Goal: Information Seeking & Learning: Learn about a topic

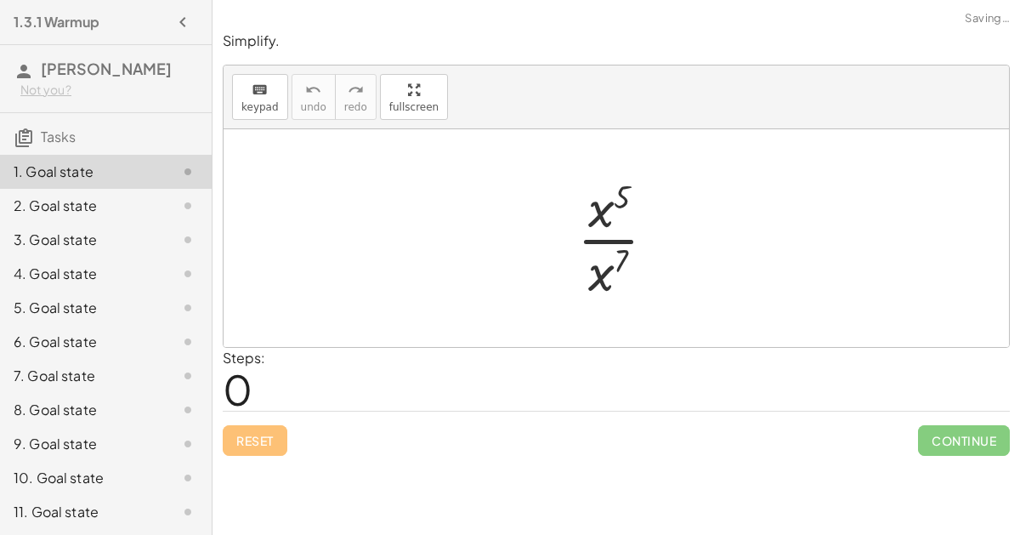
click at [600, 266] on div at bounding box center [624, 238] width 110 height 131
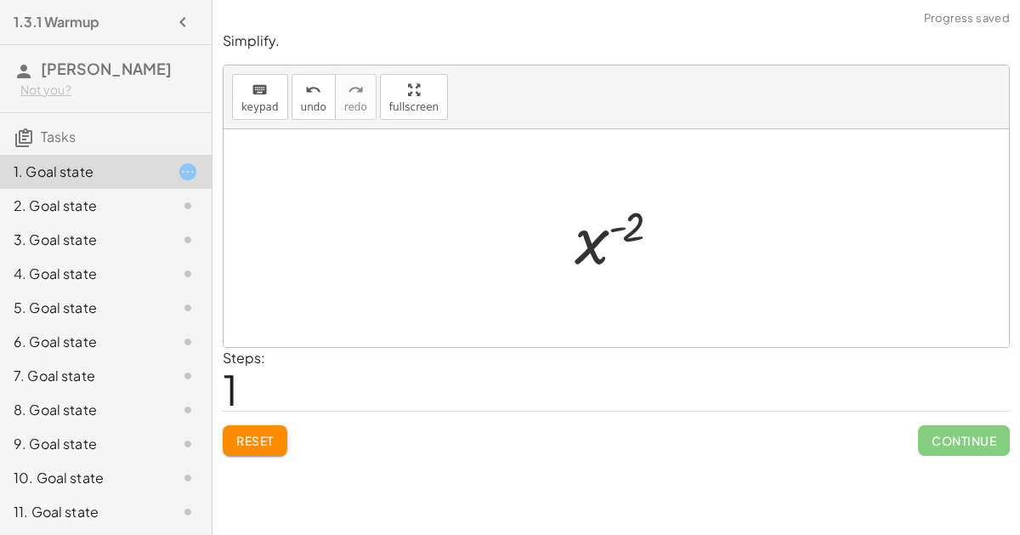
click at [603, 196] on div at bounding box center [623, 238] width 115 height 84
click at [609, 248] on div at bounding box center [623, 238] width 115 height 84
click at [623, 224] on div at bounding box center [623, 238] width 115 height 84
click at [605, 236] on div at bounding box center [623, 238] width 115 height 84
click at [263, 437] on span "Reset" at bounding box center [254, 440] width 37 height 15
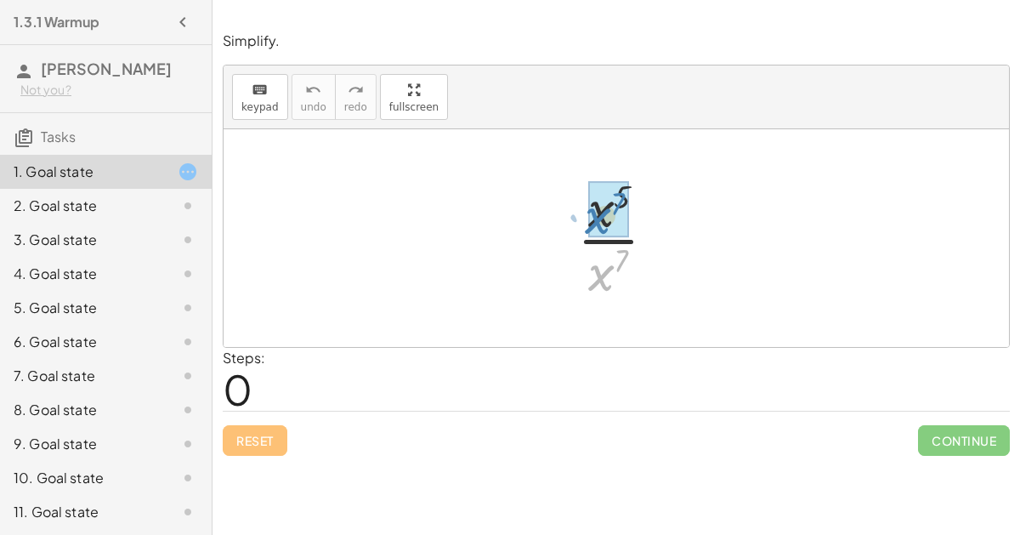
drag, startPoint x: 612, startPoint y: 269, endPoint x: 609, endPoint y: 213, distance: 56.2
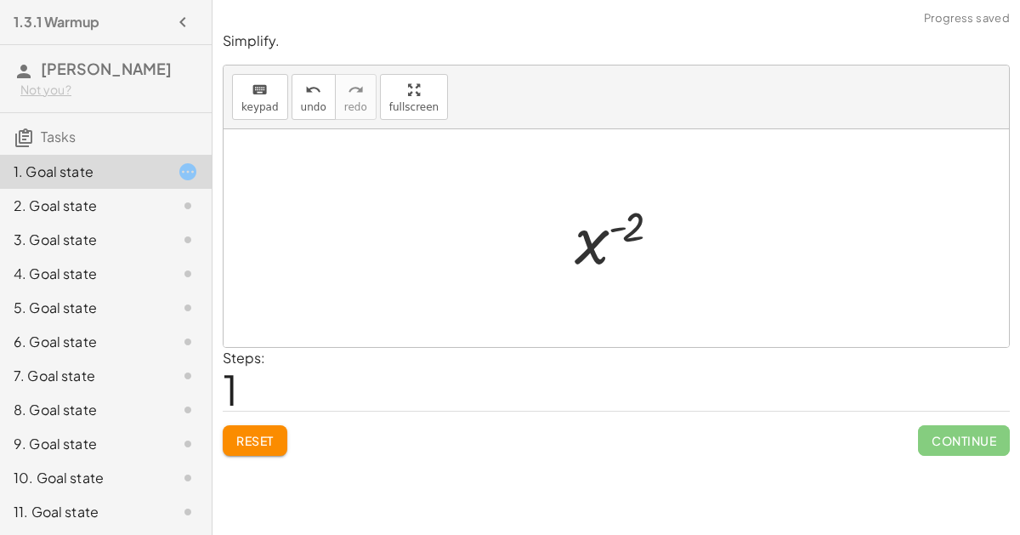
click at [275, 432] on button "Reset" at bounding box center [255, 440] width 65 height 31
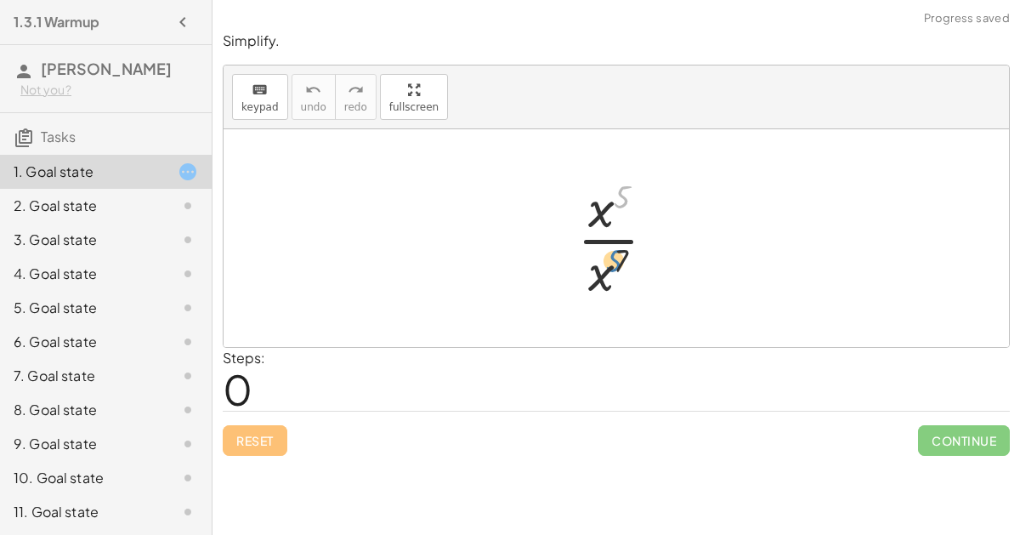
drag, startPoint x: 620, startPoint y: 203, endPoint x: 619, endPoint y: 278, distance: 74.8
click at [619, 278] on div at bounding box center [624, 238] width 110 height 131
drag, startPoint x: 620, startPoint y: 258, endPoint x: 609, endPoint y: 206, distance: 53.8
click at [609, 206] on div at bounding box center [624, 238] width 110 height 131
click at [604, 239] on div at bounding box center [624, 238] width 110 height 131
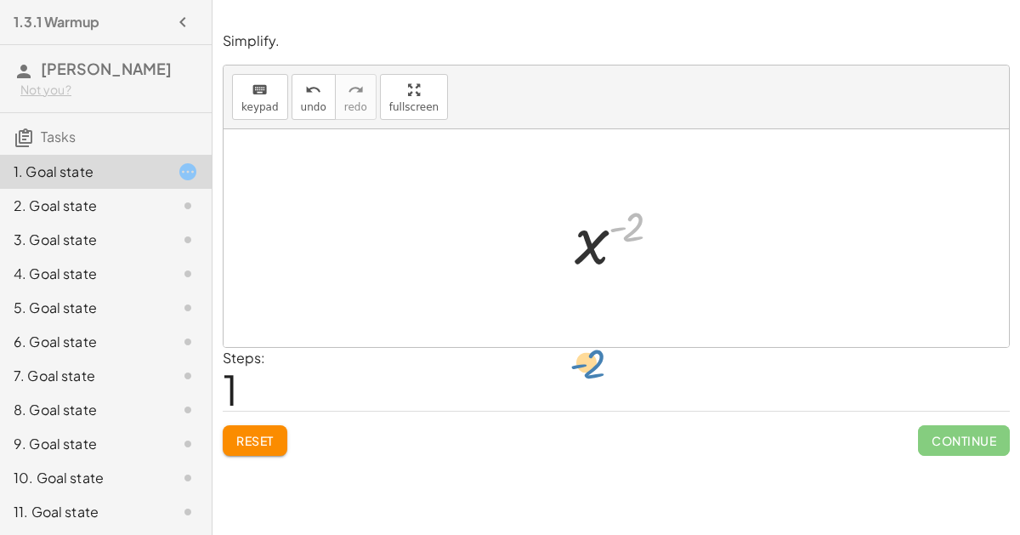
drag, startPoint x: 631, startPoint y: 213, endPoint x: 592, endPoint y: 354, distance: 146.4
click at [275, 418] on div "Reset Continue" at bounding box center [616, 433] width 787 height 45
click at [276, 430] on button "Reset" at bounding box center [255, 440] width 65 height 31
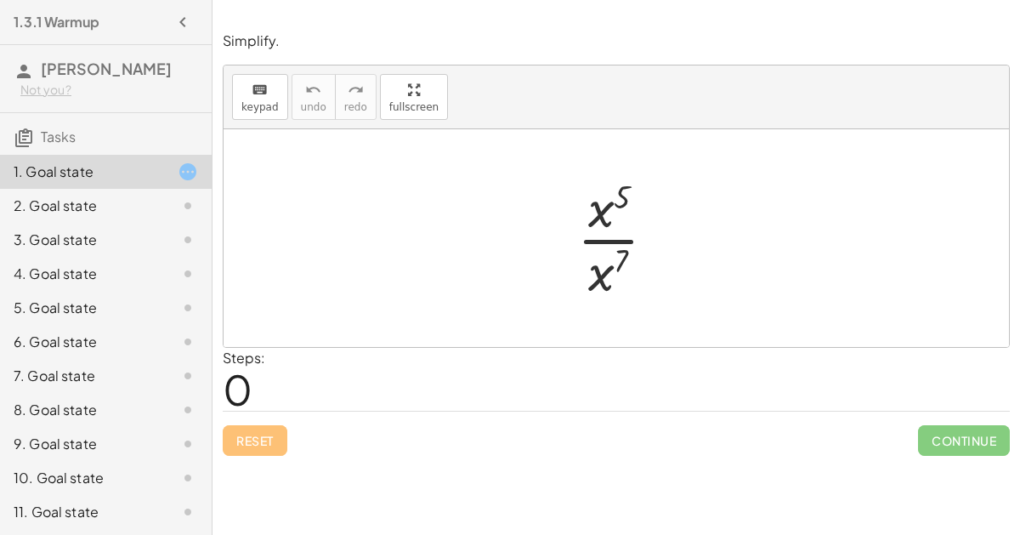
click at [605, 234] on div at bounding box center [624, 238] width 110 height 131
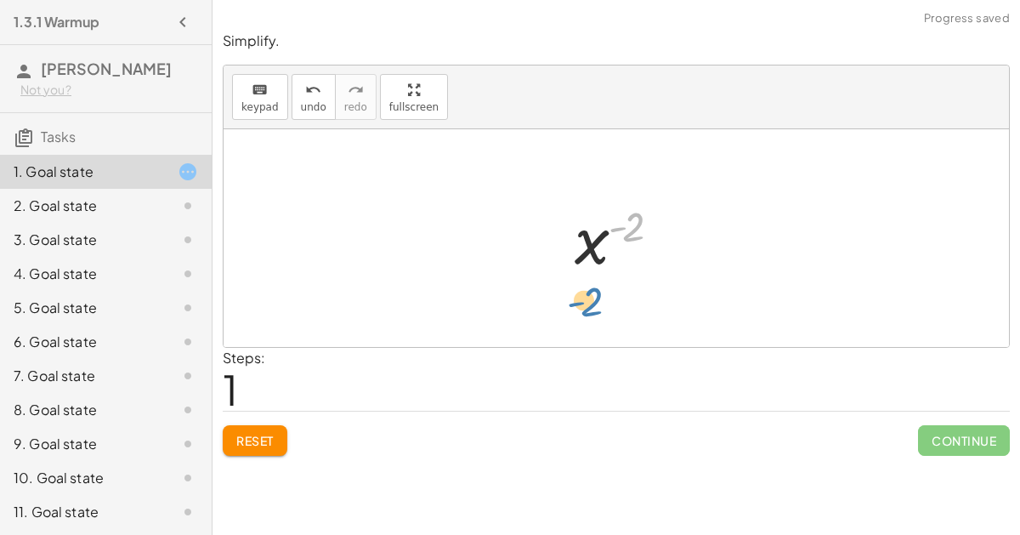
drag, startPoint x: 628, startPoint y: 227, endPoint x: 590, endPoint y: 299, distance: 81.7
drag, startPoint x: 590, startPoint y: 241, endPoint x: 593, endPoint y: 283, distance: 41.8
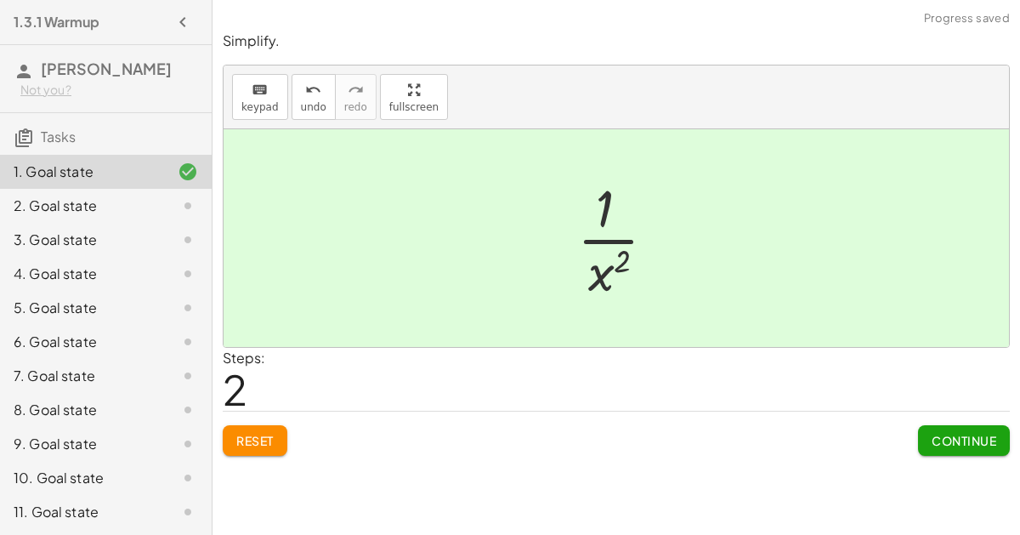
click at [949, 445] on span "Continue" at bounding box center [964, 440] width 65 height 15
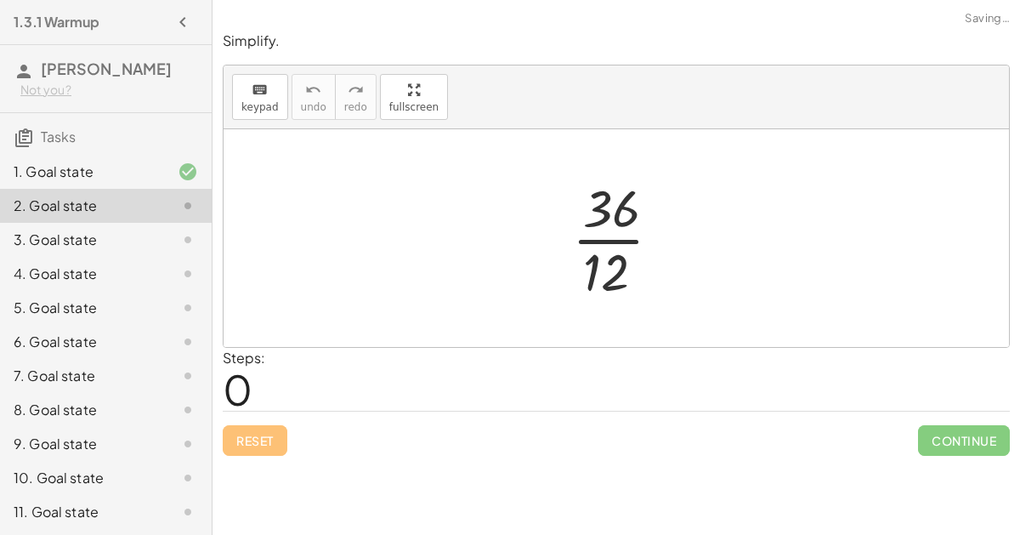
click at [613, 238] on div at bounding box center [623, 238] width 120 height 131
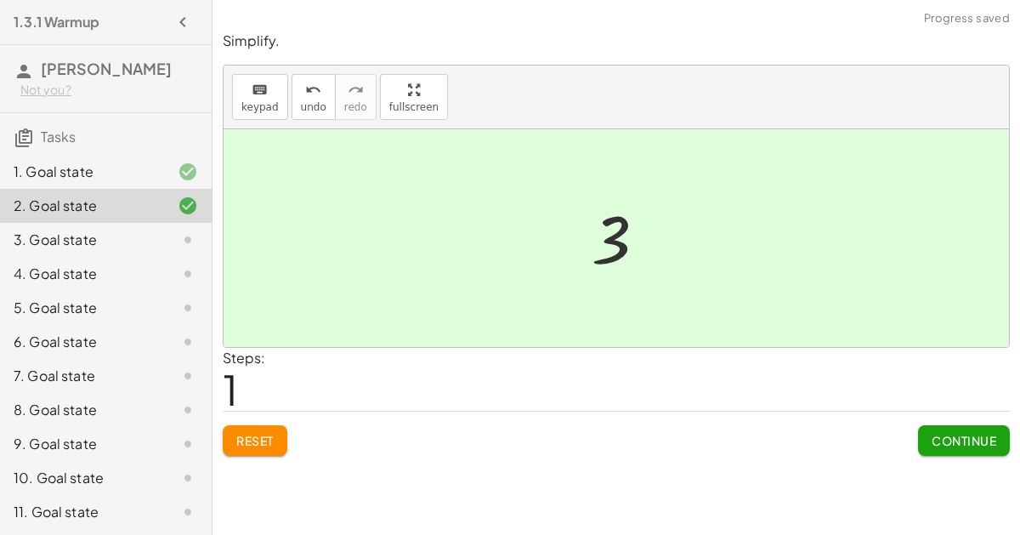
click at [935, 438] on span "Continue" at bounding box center [964, 440] width 65 height 15
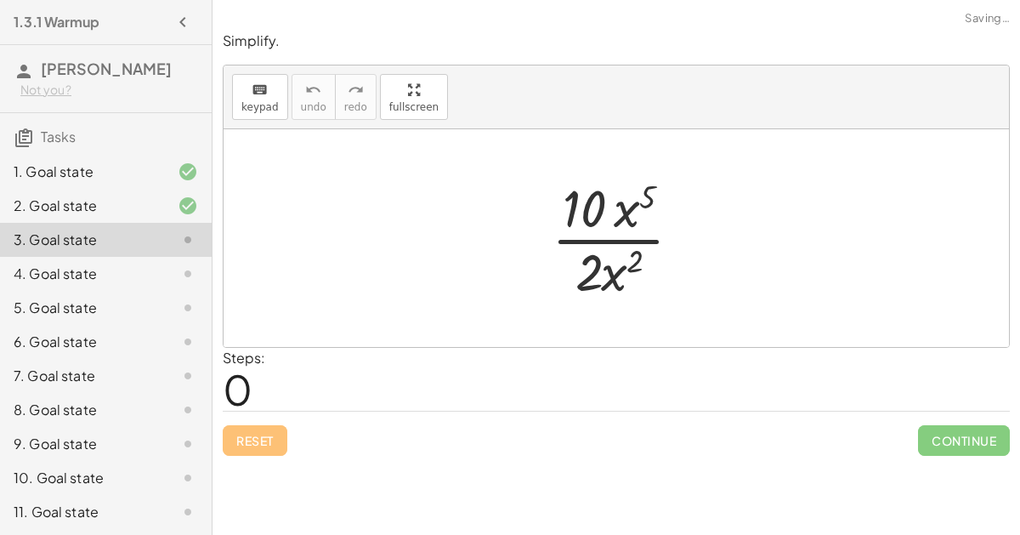
click at [618, 247] on div at bounding box center [623, 238] width 161 height 131
click at [614, 233] on div at bounding box center [623, 238] width 161 height 131
click at [621, 219] on div at bounding box center [623, 238] width 161 height 131
drag, startPoint x: 620, startPoint y: 275, endPoint x: 639, endPoint y: 213, distance: 64.0
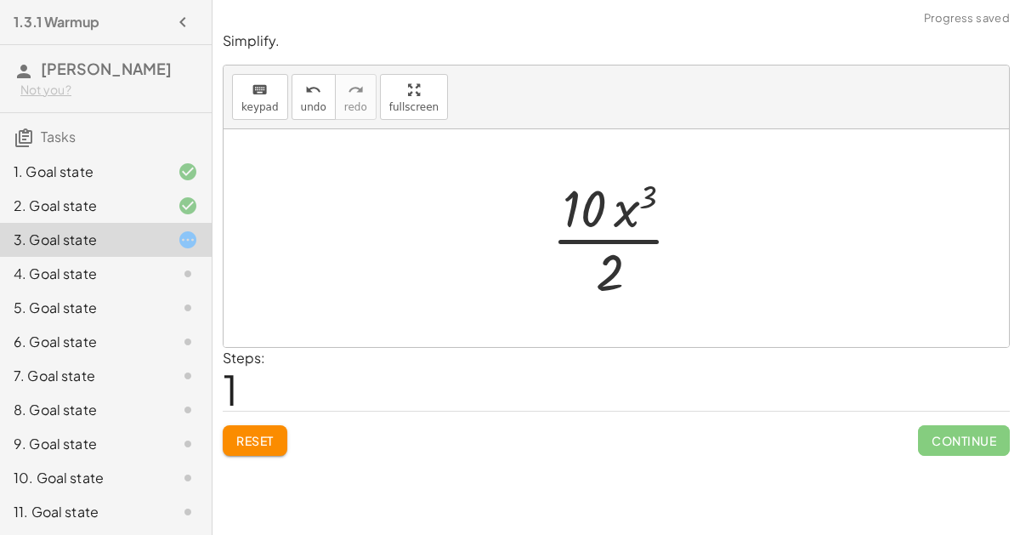
click at [609, 263] on div at bounding box center [623, 238] width 161 height 131
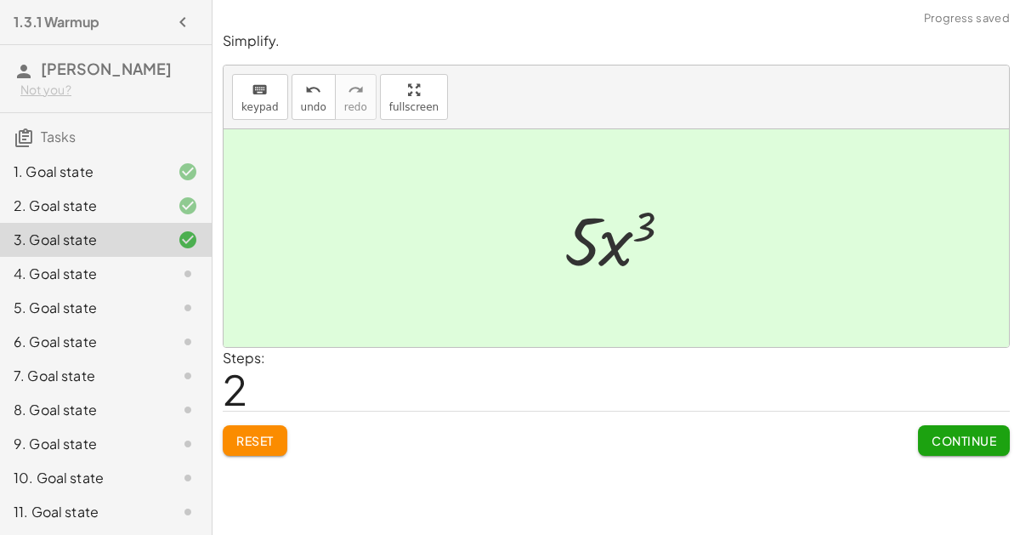
click at [942, 439] on span "Continue" at bounding box center [964, 440] width 65 height 15
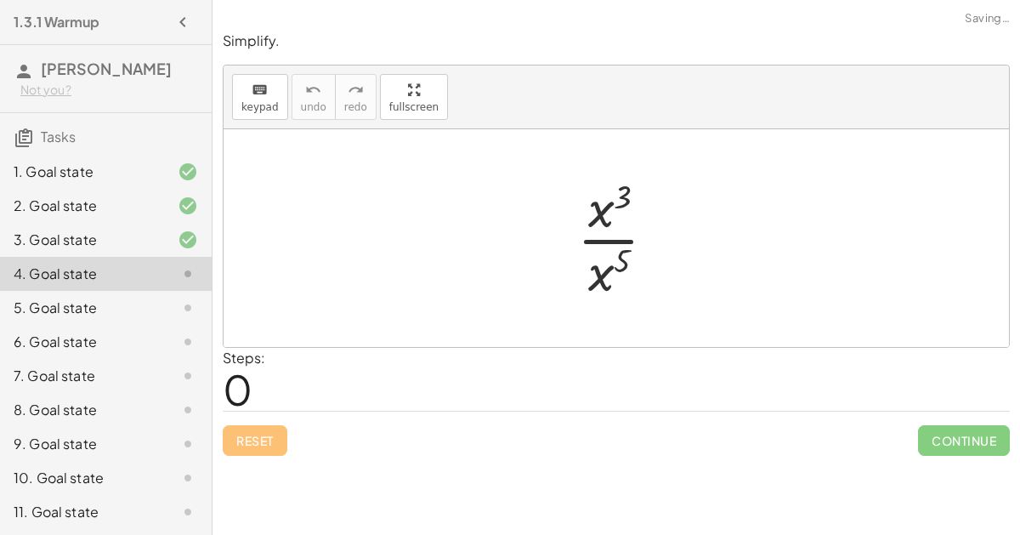
click at [619, 309] on div at bounding box center [616, 238] width 785 height 218
click at [604, 242] on div at bounding box center [624, 238] width 110 height 131
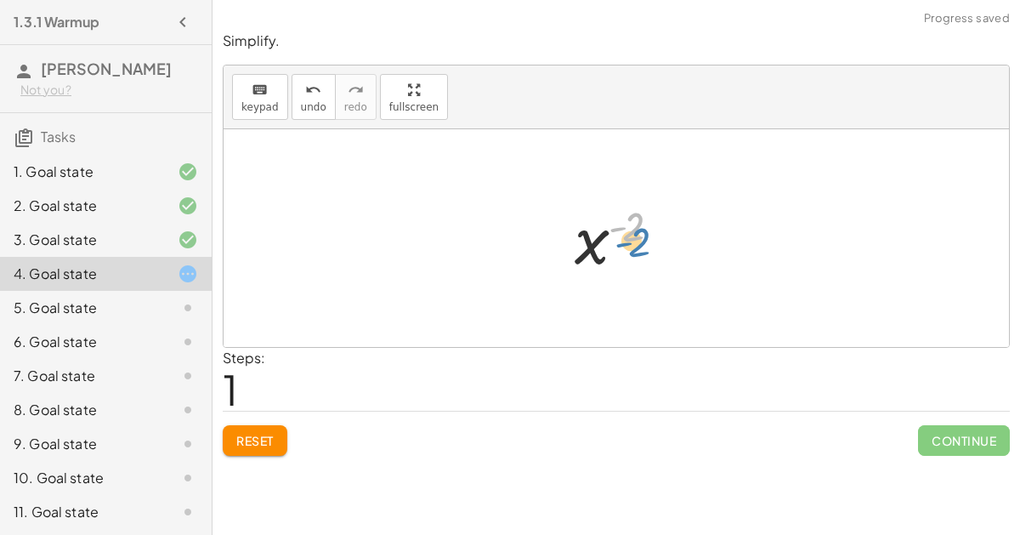
drag, startPoint x: 626, startPoint y: 232, endPoint x: 633, endPoint y: 243, distance: 13.4
click at [633, 243] on div at bounding box center [623, 238] width 115 height 84
drag, startPoint x: 597, startPoint y: 239, endPoint x: 595, endPoint y: 305, distance: 66.3
drag, startPoint x: 586, startPoint y: 252, endPoint x: 611, endPoint y: 294, distance: 48.8
click at [611, 294] on div "· x 3 · x 5 x ( + 3 − 5 ) x ( - 2 ) x ( ) - 2" at bounding box center [616, 238] width 785 height 218
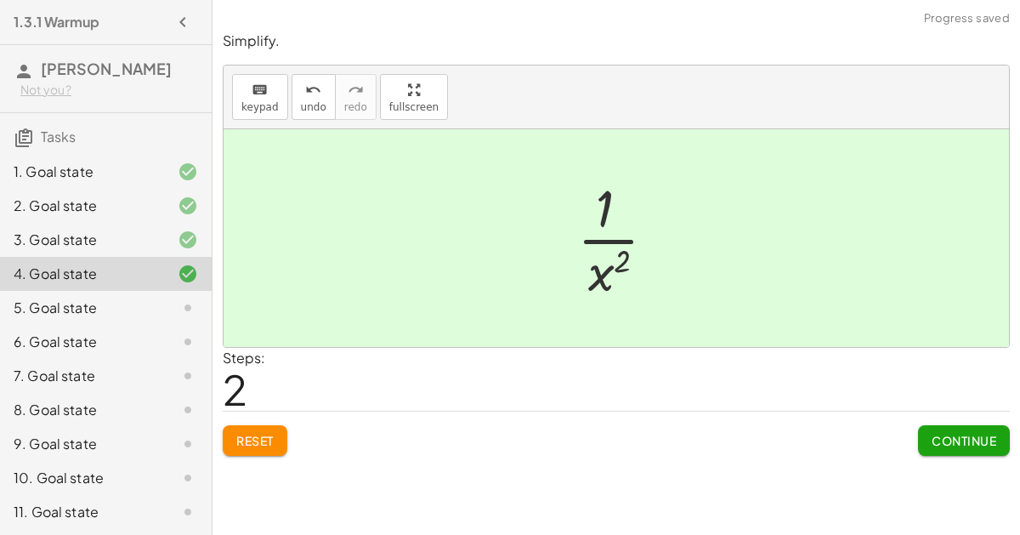
click at [936, 433] on span "Continue" at bounding box center [964, 440] width 65 height 15
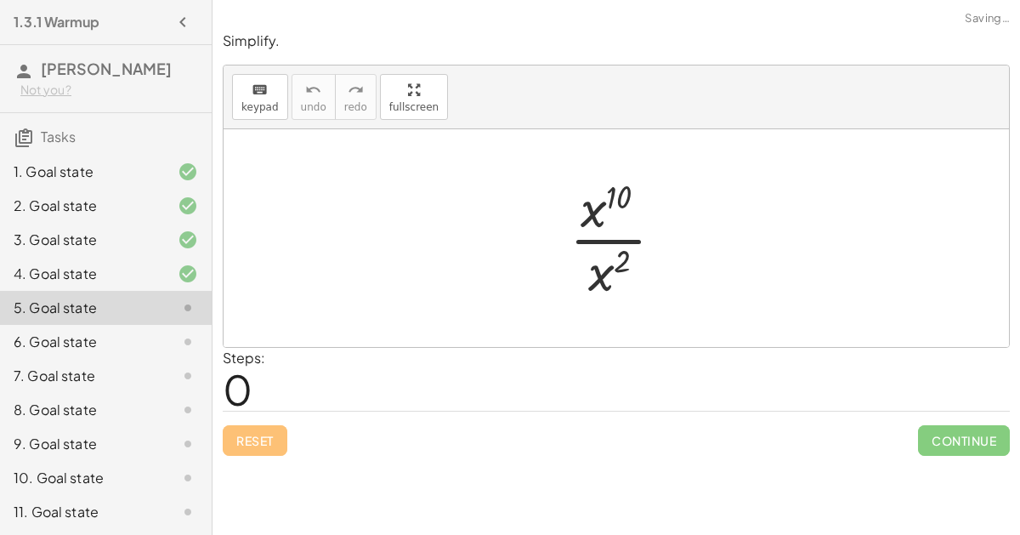
click at [614, 229] on div at bounding box center [623, 238] width 125 height 131
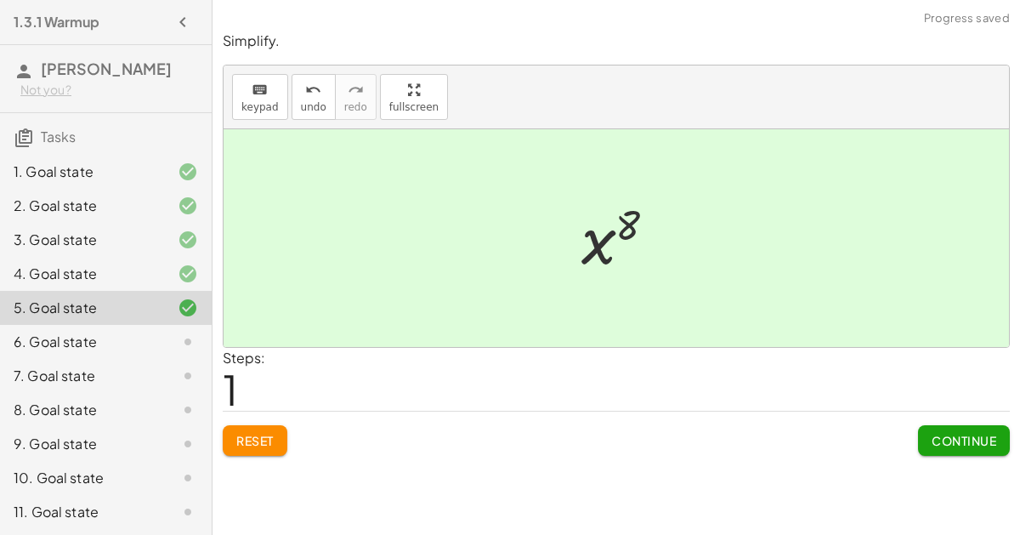
click at [932, 442] on span "Continue" at bounding box center [964, 440] width 65 height 15
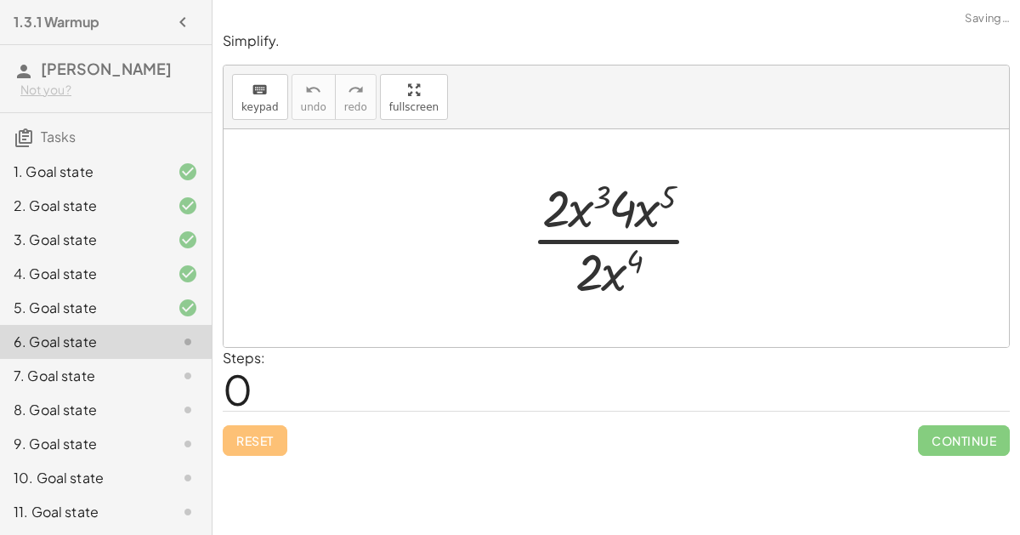
click at [625, 252] on div at bounding box center [623, 238] width 201 height 131
drag, startPoint x: 645, startPoint y: 211, endPoint x: 615, endPoint y: 264, distance: 61.3
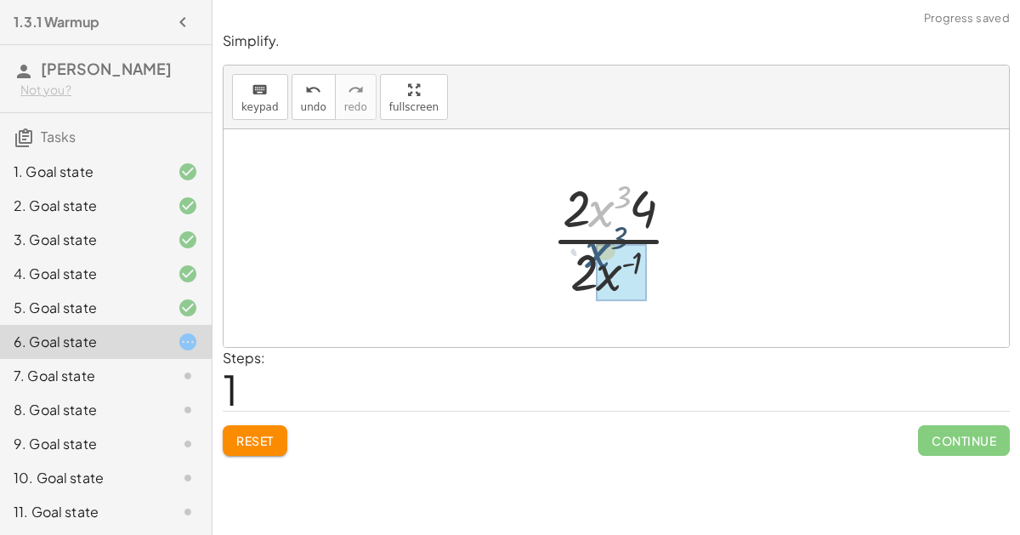
drag, startPoint x: 611, startPoint y: 206, endPoint x: 609, endPoint y: 252, distance: 46.8
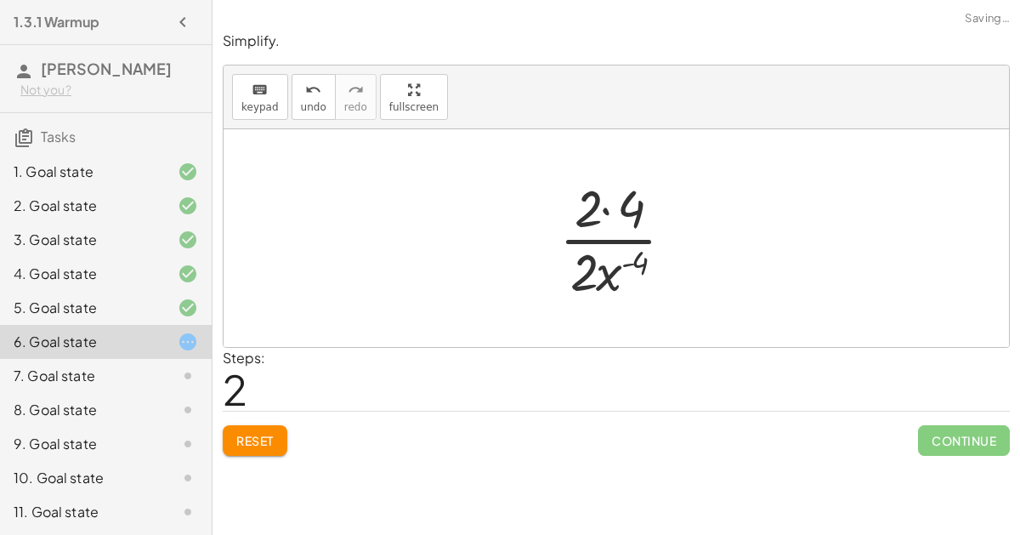
click at [613, 205] on div at bounding box center [623, 238] width 145 height 131
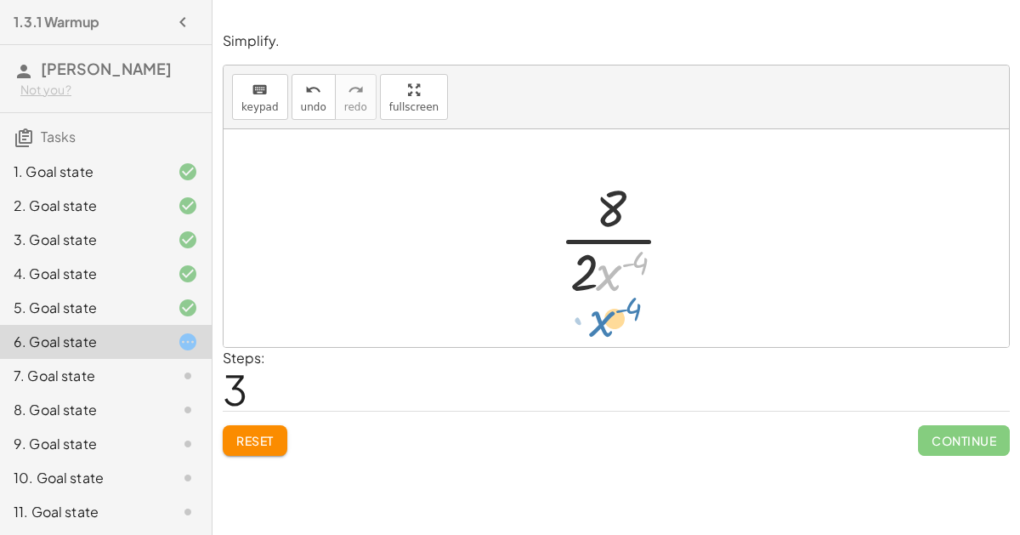
drag, startPoint x: 609, startPoint y: 288, endPoint x: 603, endPoint y: 335, distance: 47.1
click at [603, 335] on div "· 2 · x 3 · 4 · x 5 · 2 · x 4 · 2 · x 3 · 4 · 2 · x ( + 4 − 5 ) · 2 · x 3 · 4 ·…" at bounding box center [616, 238] width 785 height 218
click at [586, 264] on div at bounding box center [623, 238] width 145 height 131
click at [609, 222] on div at bounding box center [623, 238] width 145 height 131
click at [597, 259] on div at bounding box center [623, 238] width 145 height 131
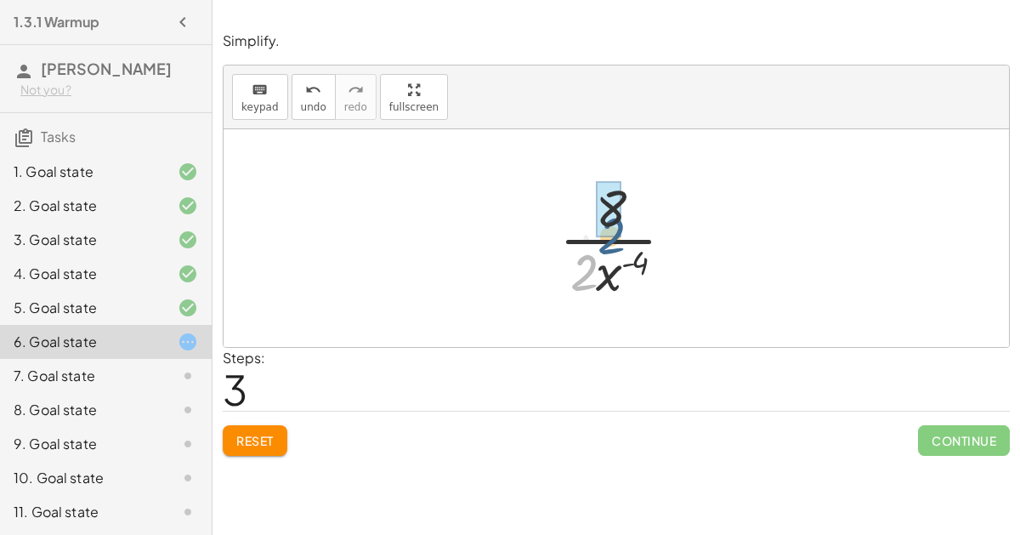
drag, startPoint x: 587, startPoint y: 264, endPoint x: 614, endPoint y: 215, distance: 56.3
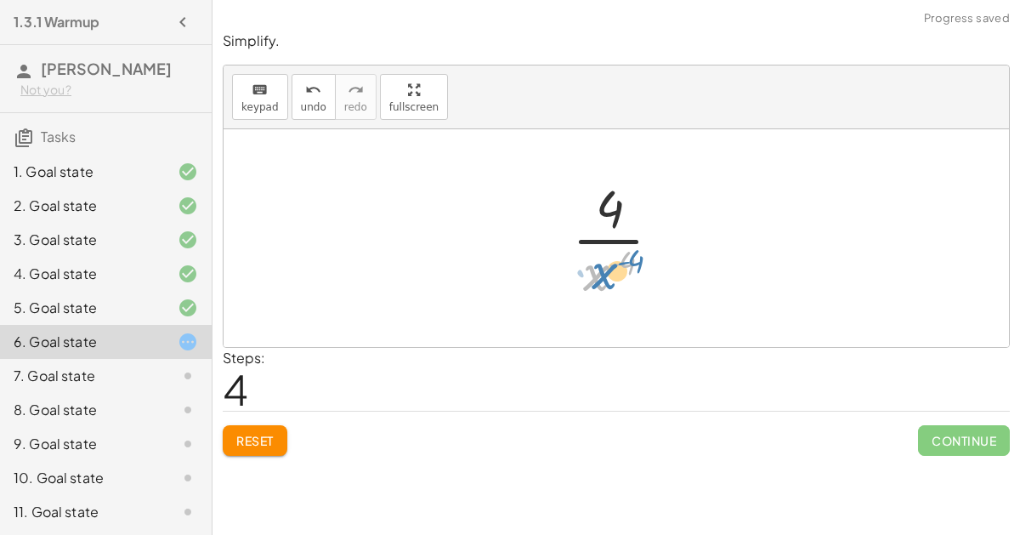
drag, startPoint x: 603, startPoint y: 264, endPoint x: 611, endPoint y: 263, distance: 8.5
click at [611, 263] on div at bounding box center [623, 238] width 120 height 131
drag, startPoint x: 609, startPoint y: 220, endPoint x: 623, endPoint y: 231, distance: 17.5
click at [623, 231] on div at bounding box center [623, 238] width 120 height 131
click at [625, 237] on div at bounding box center [623, 238] width 120 height 131
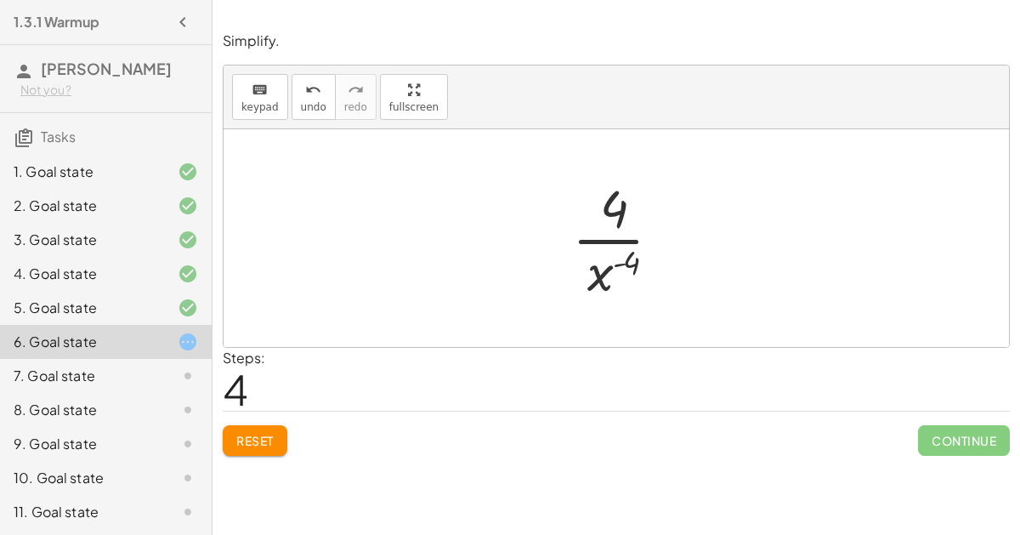
click at [621, 254] on div at bounding box center [623, 238] width 120 height 131
click at [615, 274] on div at bounding box center [623, 238] width 120 height 131
click at [265, 425] on button "Reset" at bounding box center [255, 440] width 65 height 31
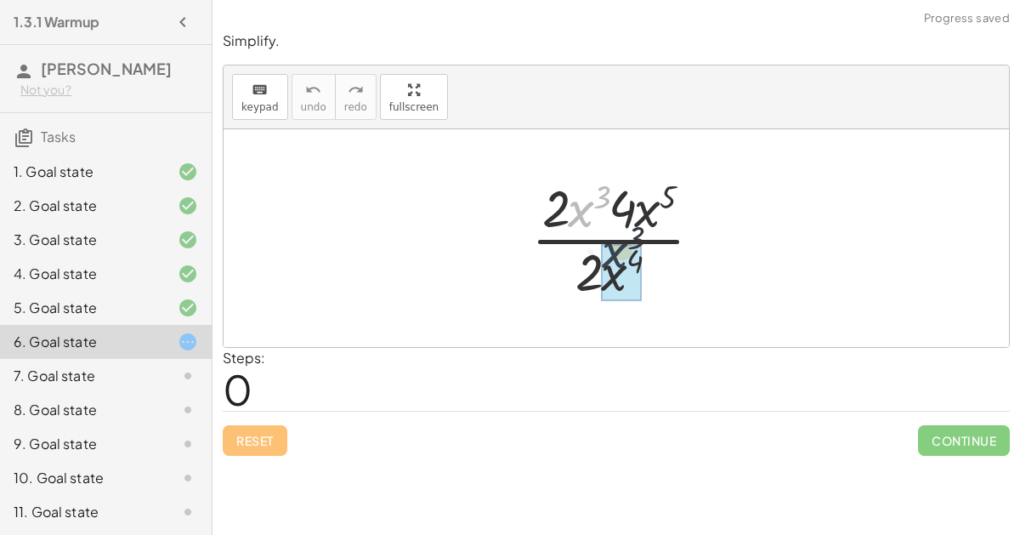
drag, startPoint x: 583, startPoint y: 227, endPoint x: 618, endPoint y: 269, distance: 54.3
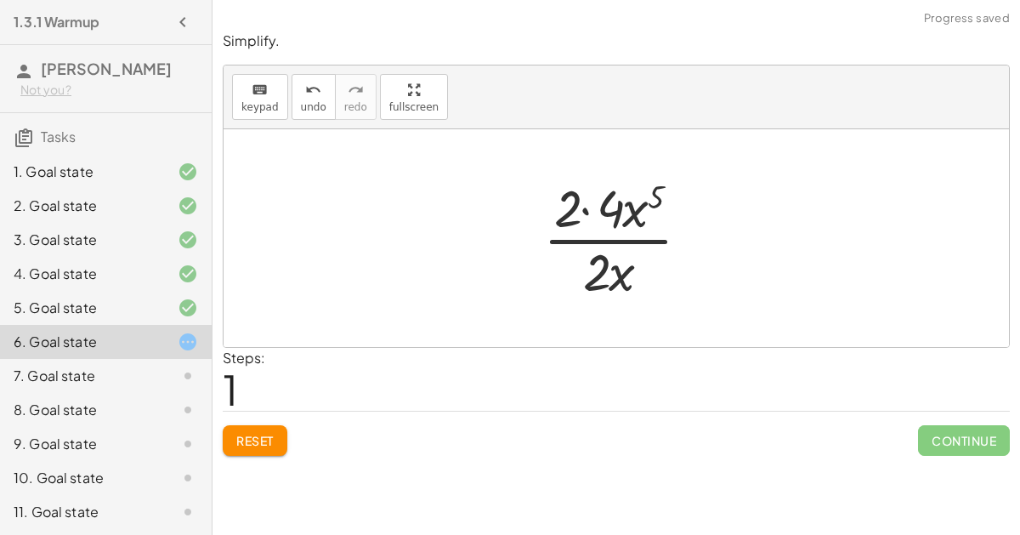
click at [591, 215] on div at bounding box center [624, 238] width 178 height 131
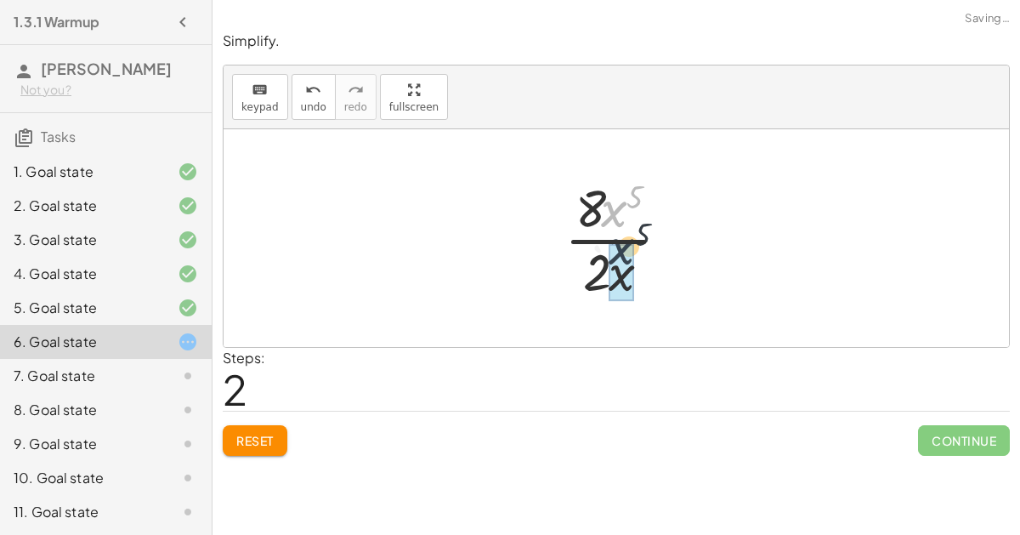
drag, startPoint x: 614, startPoint y: 214, endPoint x: 624, endPoint y: 258, distance: 45.2
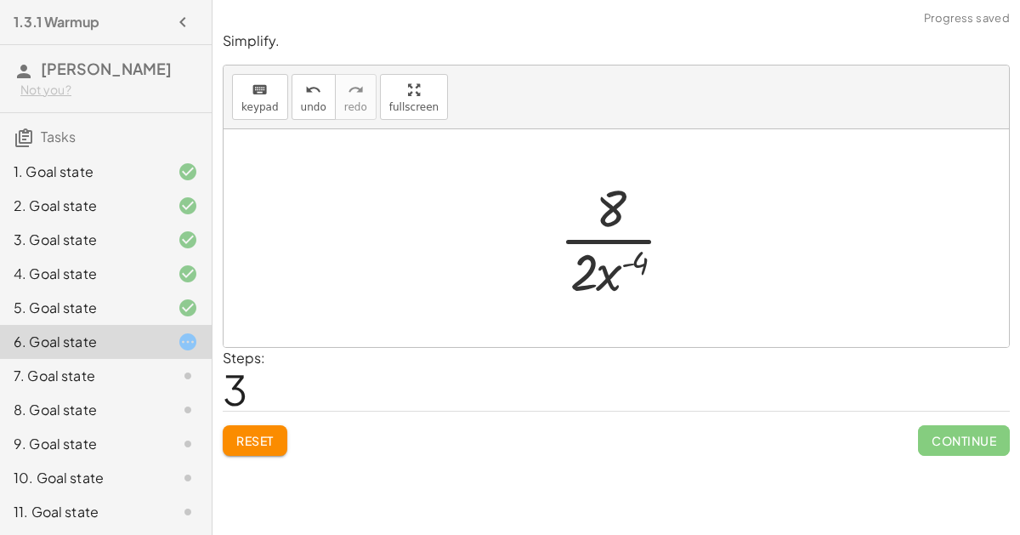
click at [612, 235] on div at bounding box center [623, 238] width 145 height 131
click at [594, 254] on div at bounding box center [623, 238] width 145 height 131
click at [263, 436] on span "Reset" at bounding box center [254, 440] width 37 height 15
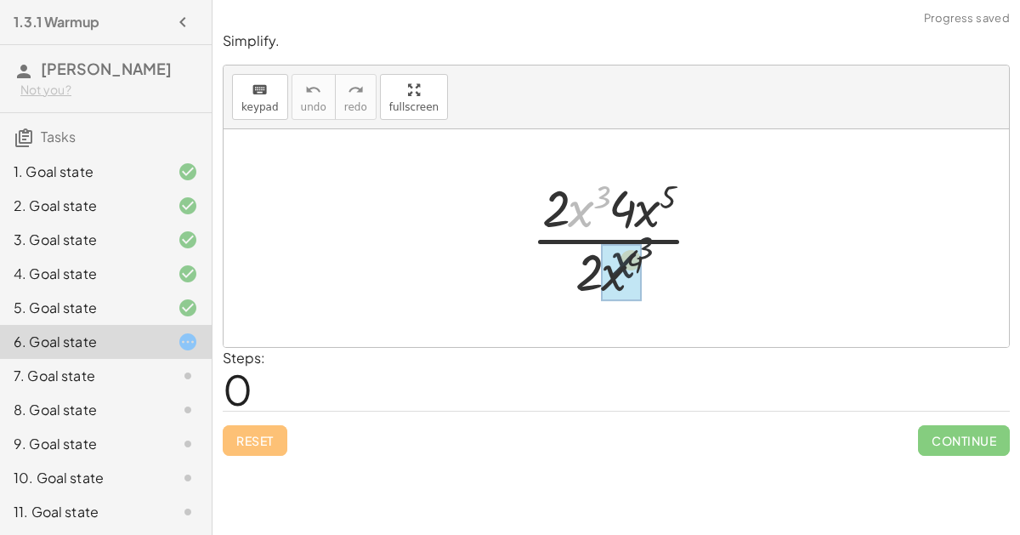
drag, startPoint x: 575, startPoint y: 212, endPoint x: 628, endPoint y: 272, distance: 80.7
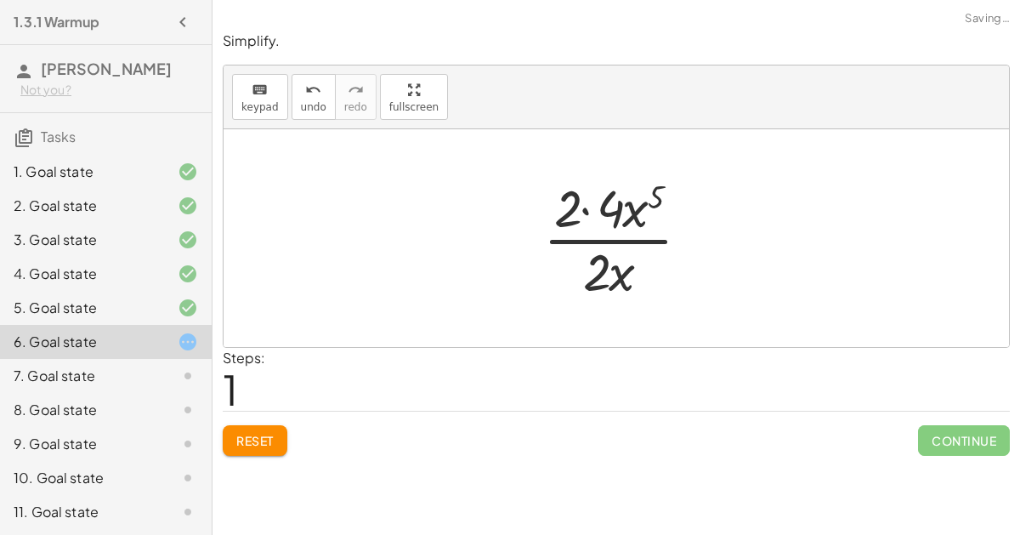
click at [586, 220] on div at bounding box center [624, 238] width 178 height 131
click at [599, 279] on div at bounding box center [623, 238] width 135 height 131
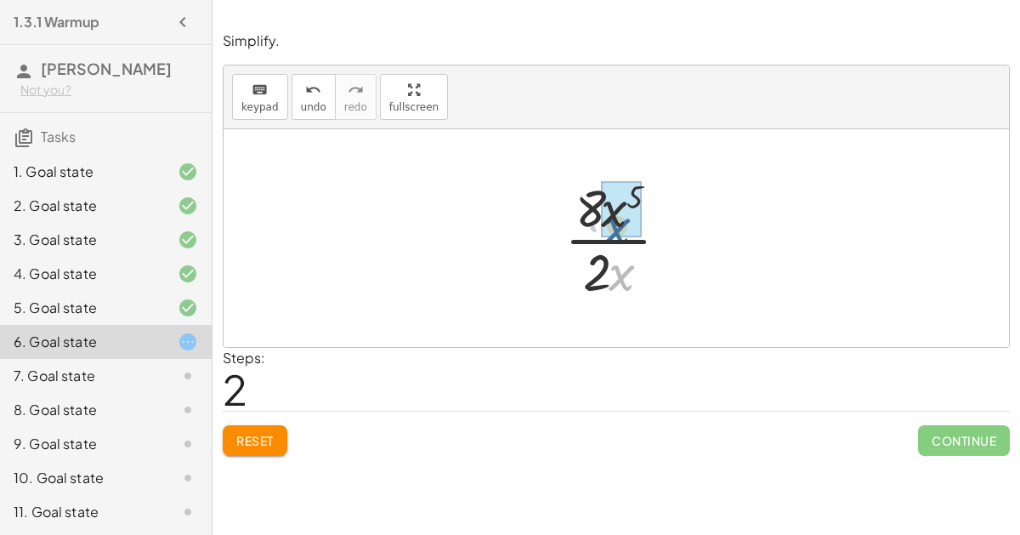
drag, startPoint x: 619, startPoint y: 265, endPoint x: 617, endPoint y: 201, distance: 64.6
click at [605, 220] on div at bounding box center [623, 238] width 135 height 131
click at [613, 245] on div at bounding box center [623, 238] width 135 height 131
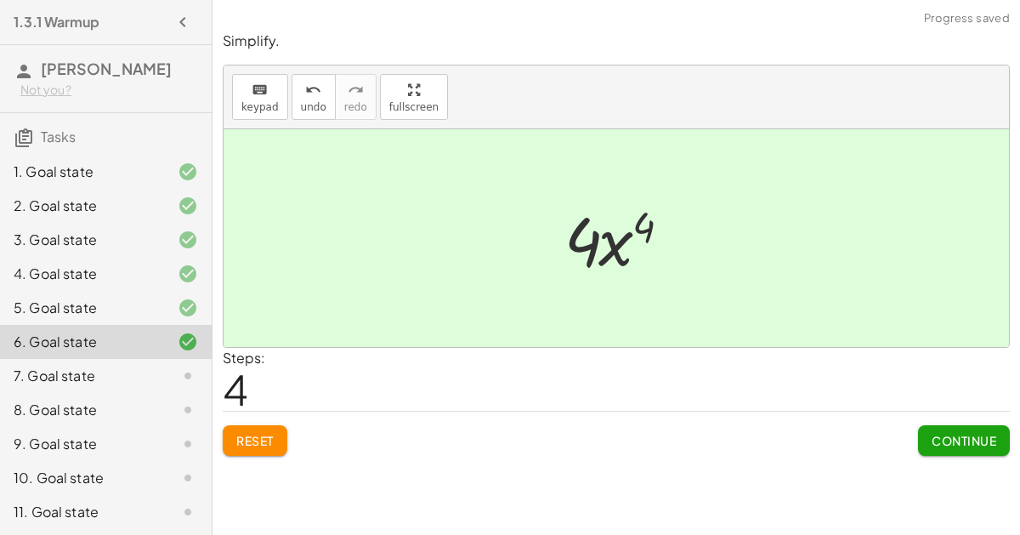
click at [926, 428] on button "Continue" at bounding box center [964, 440] width 92 height 31
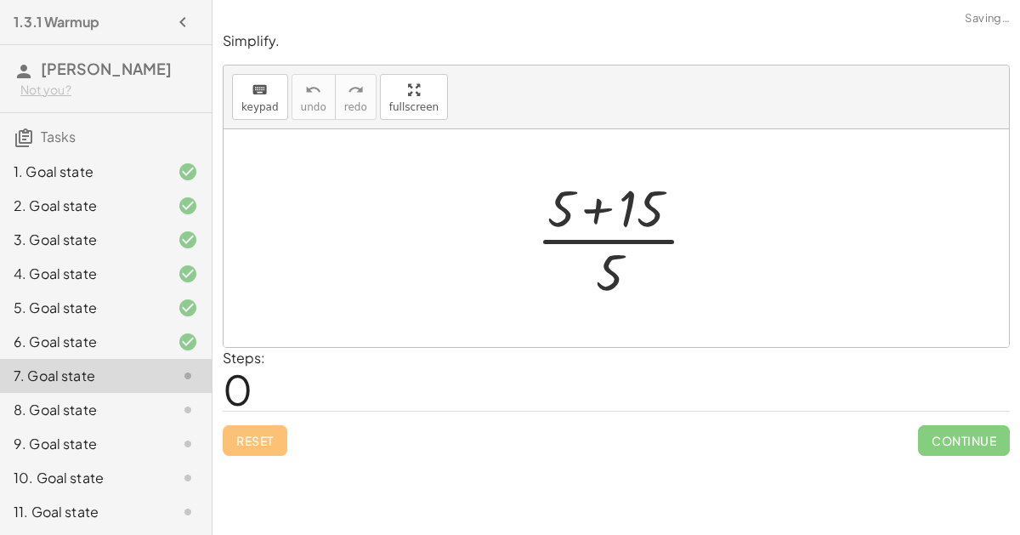
click at [512, 195] on div "· ( + 5 + 15 ) · 5" at bounding box center [617, 237] width 212 height 139
click at [579, 205] on div at bounding box center [623, 238] width 191 height 131
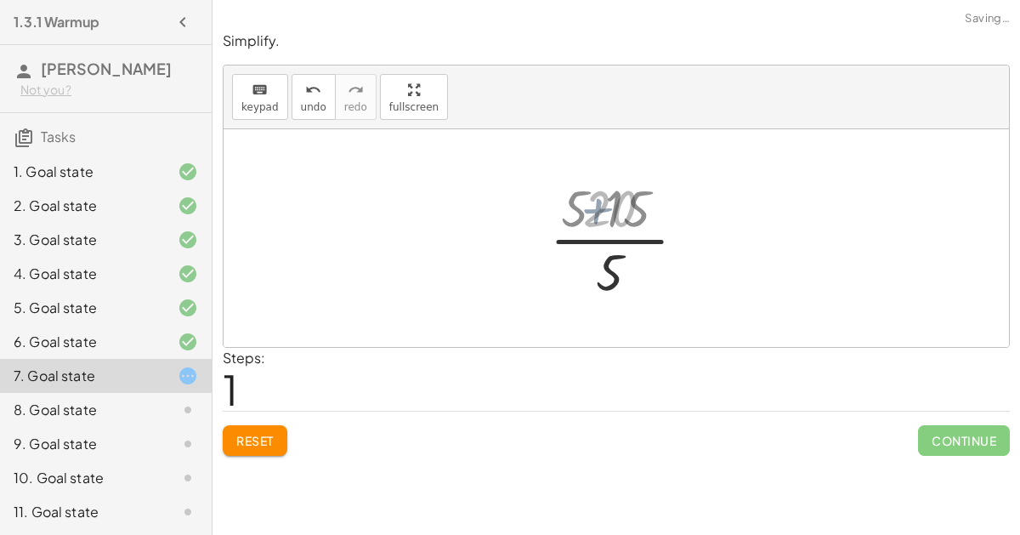
click at [627, 241] on div at bounding box center [623, 238] width 120 height 131
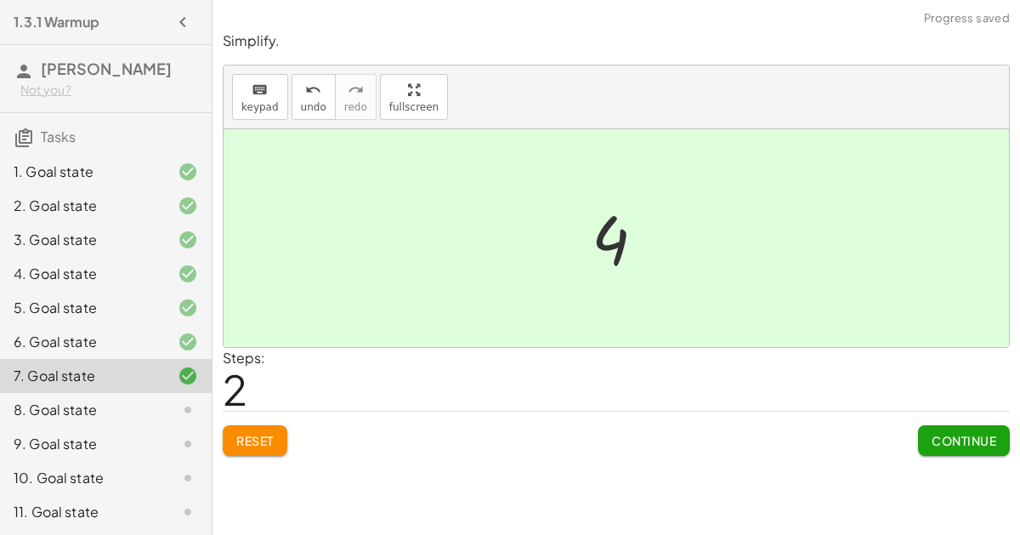
click at [940, 440] on span "Continue" at bounding box center [964, 440] width 65 height 15
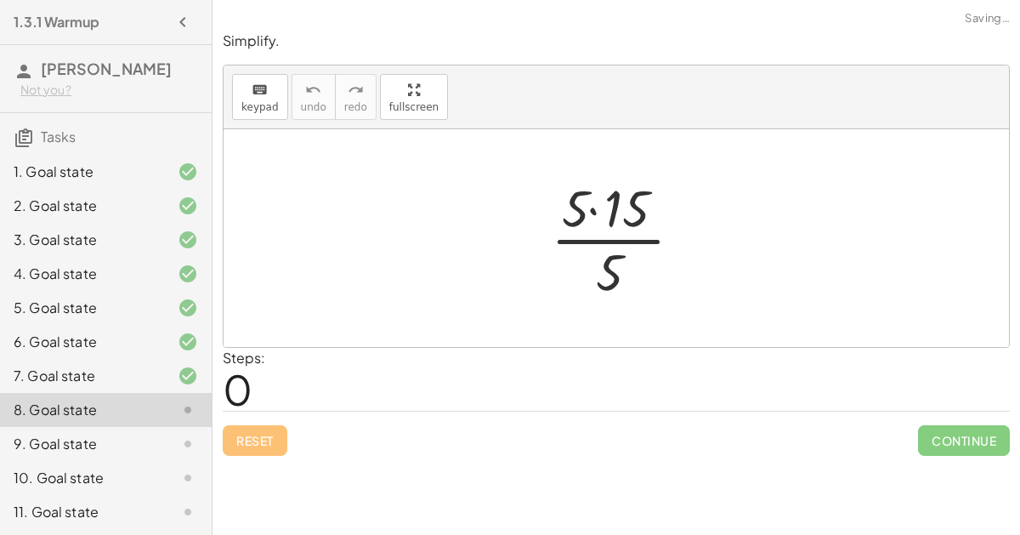
click at [596, 211] on div at bounding box center [623, 238] width 162 height 131
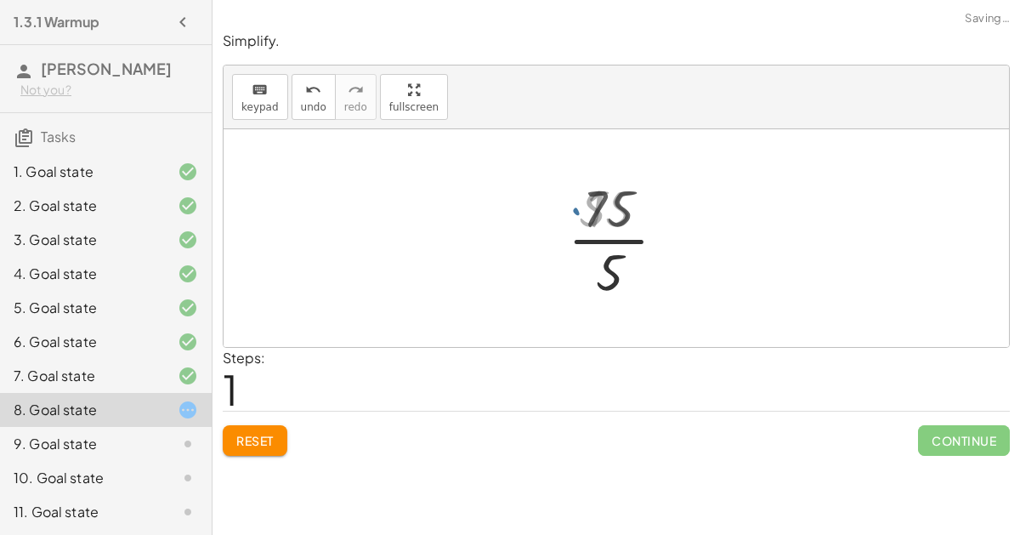
click at [623, 252] on div at bounding box center [623, 238] width 120 height 131
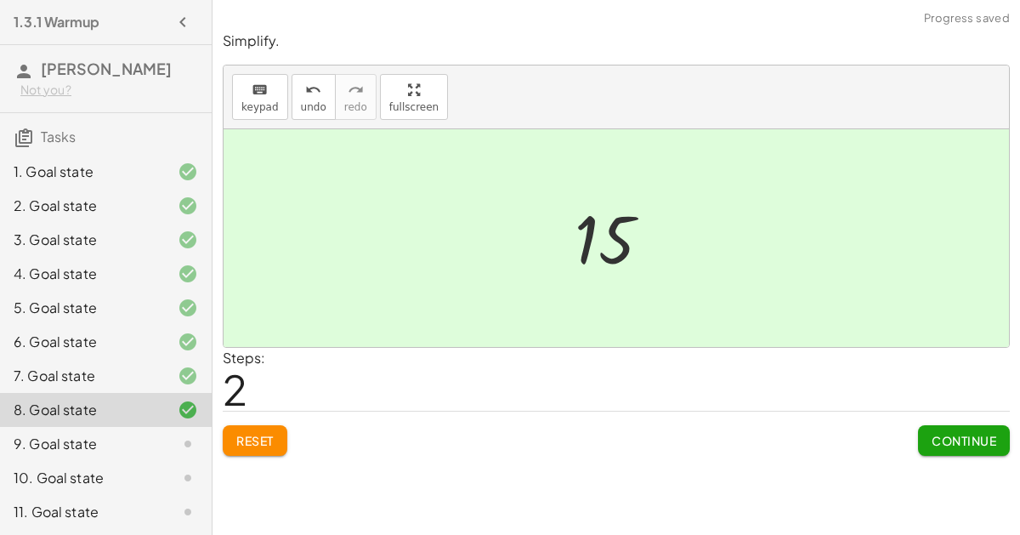
click at [930, 428] on button "Continue" at bounding box center [964, 440] width 92 height 31
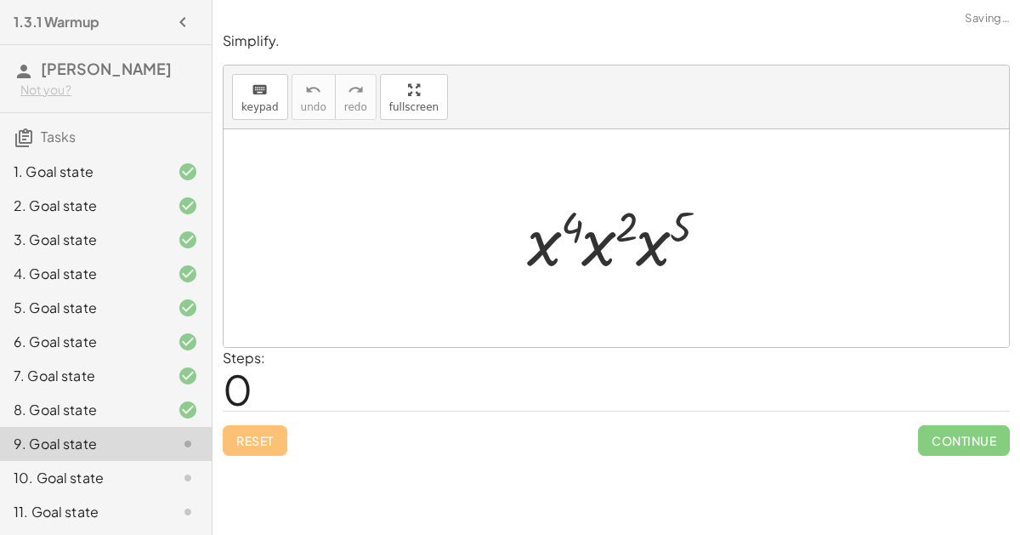
click at [631, 254] on div at bounding box center [623, 239] width 210 height 88
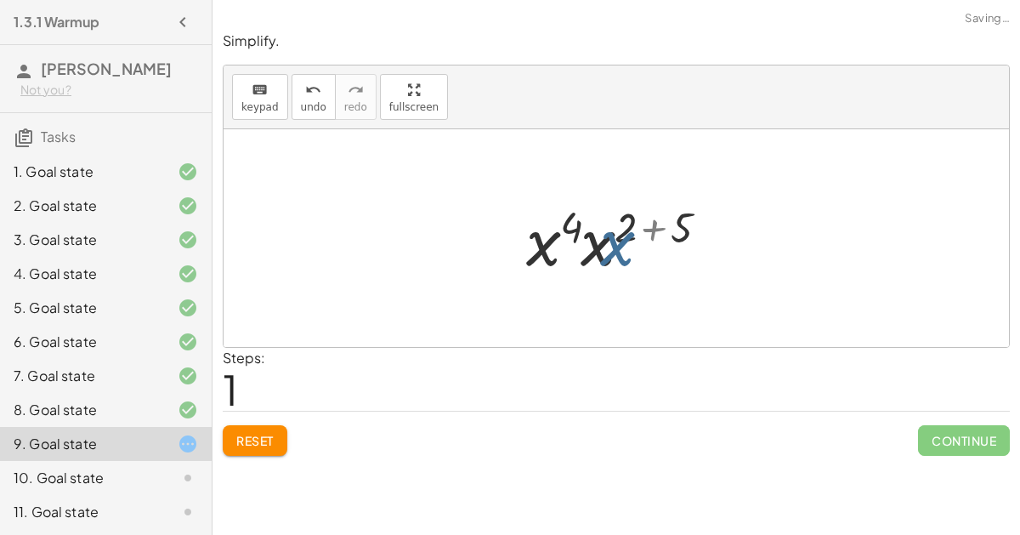
click at [598, 241] on div at bounding box center [623, 239] width 212 height 88
click at [529, 241] on div at bounding box center [622, 238] width 215 height 84
click at [602, 230] on div at bounding box center [622, 238] width 215 height 84
click at [644, 231] on div at bounding box center [623, 238] width 158 height 84
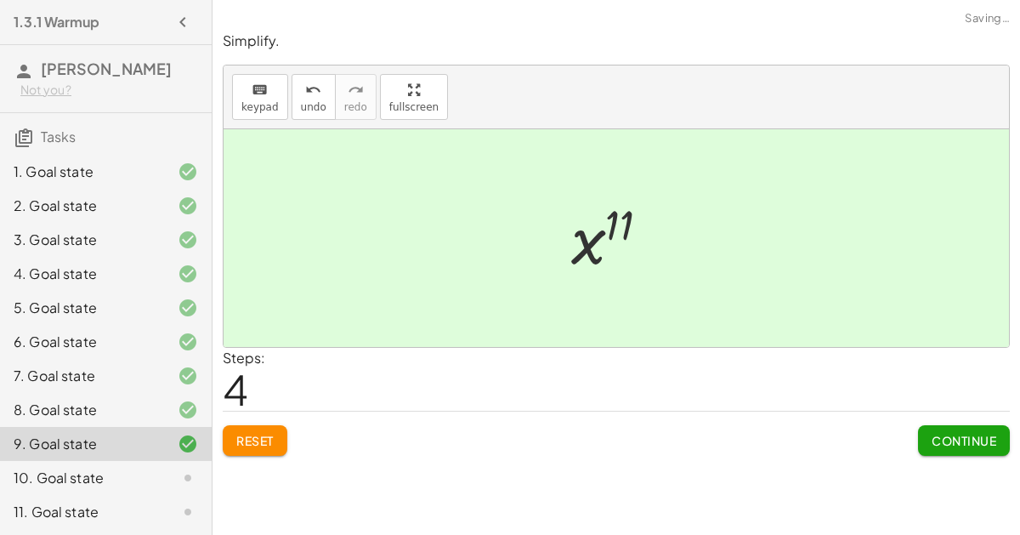
click at [949, 433] on span "Continue" at bounding box center [964, 440] width 65 height 15
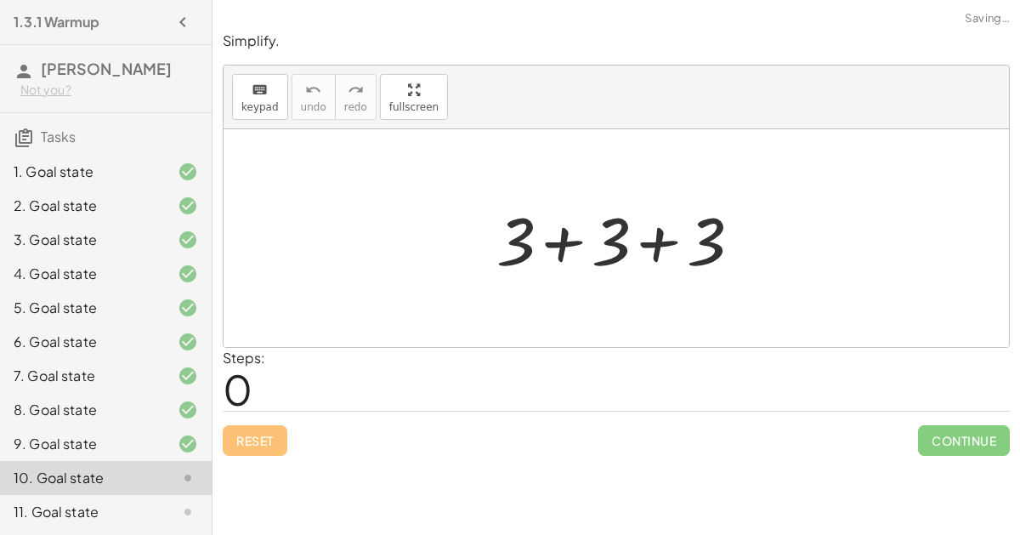
click at [575, 254] on div at bounding box center [623, 239] width 271 height 88
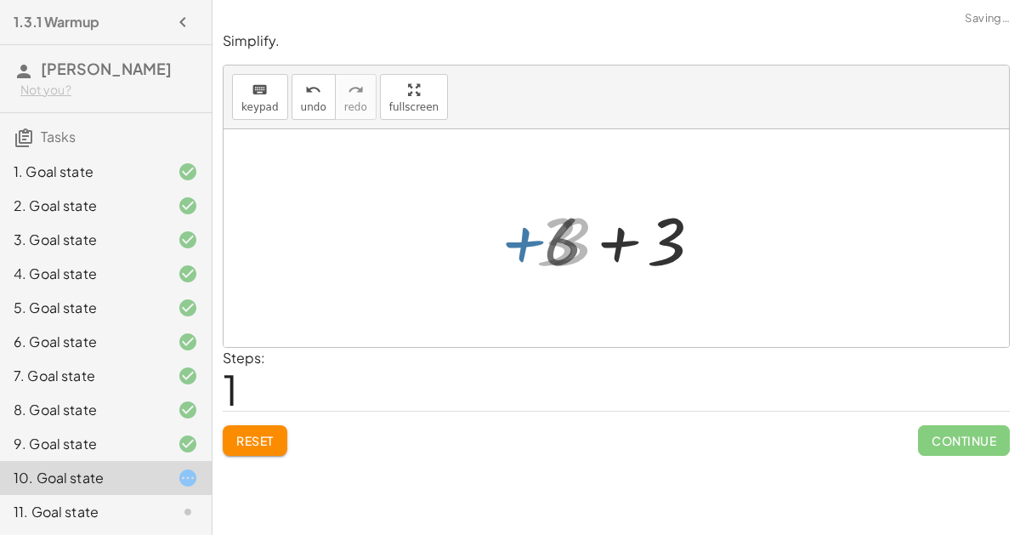
click at [607, 247] on div at bounding box center [623, 239] width 176 height 88
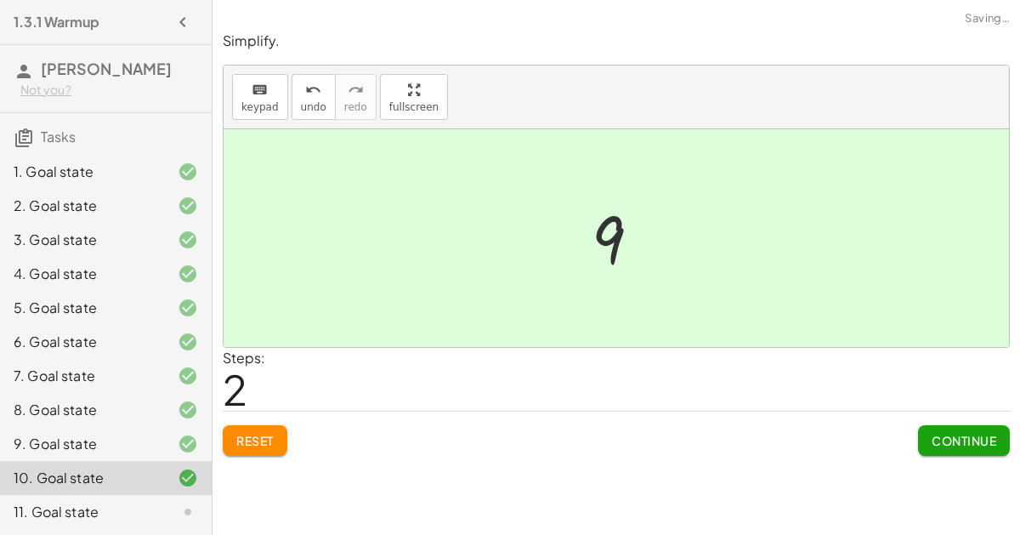
click at [928, 425] on button "Continue" at bounding box center [964, 440] width 92 height 31
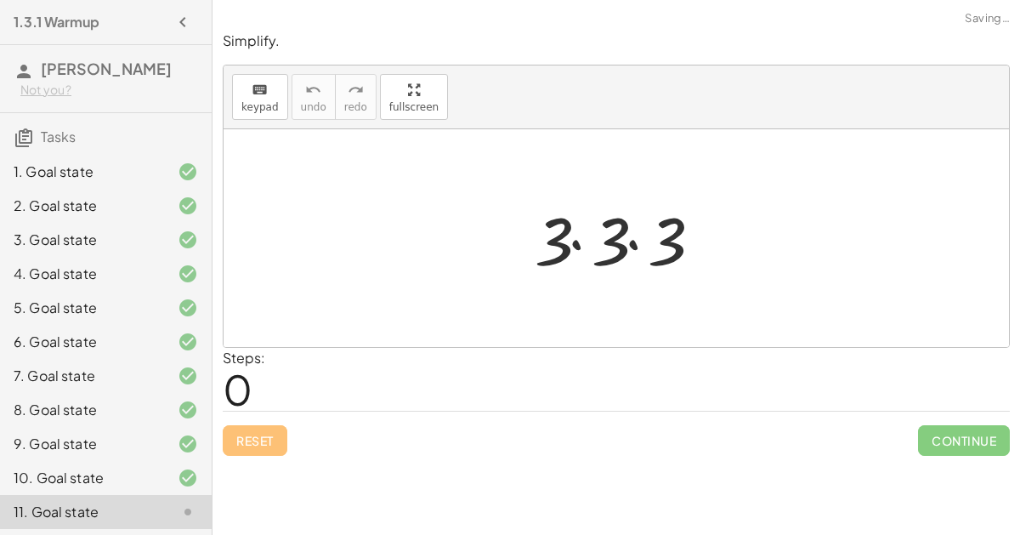
click at [576, 235] on div at bounding box center [623, 239] width 194 height 88
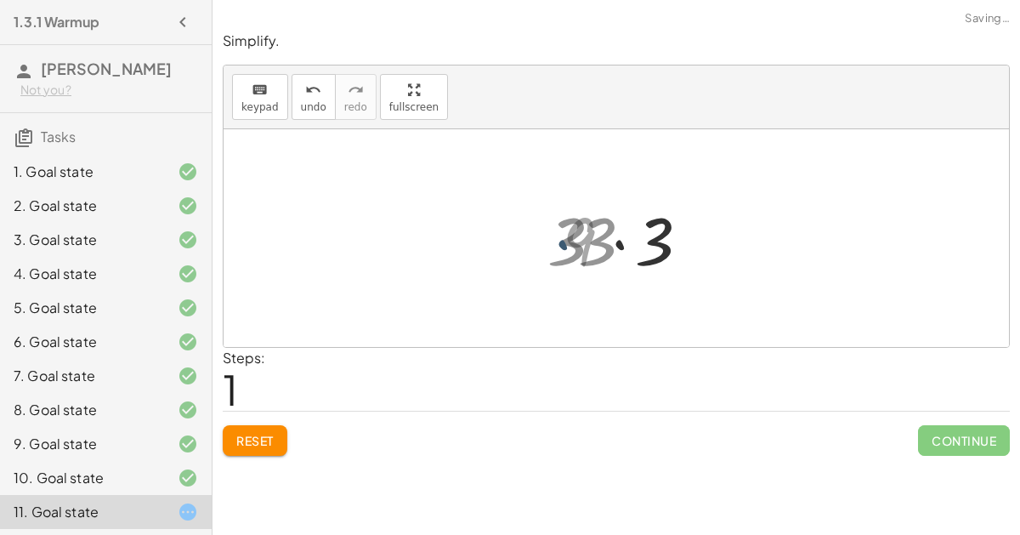
click at [589, 240] on div at bounding box center [623, 239] width 138 height 88
click at [603, 246] on div at bounding box center [623, 239] width 138 height 88
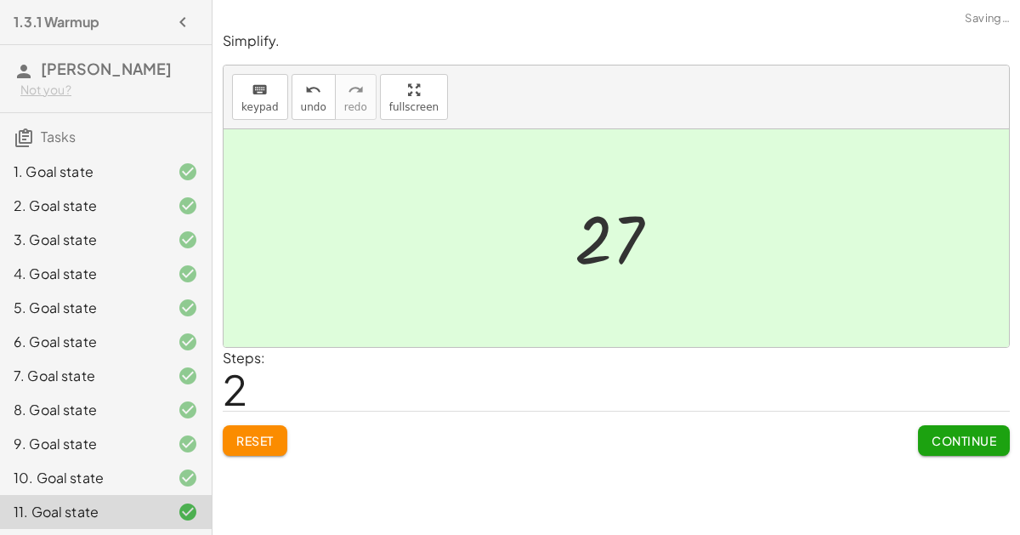
click at [936, 433] on span "Continue" at bounding box center [964, 440] width 65 height 15
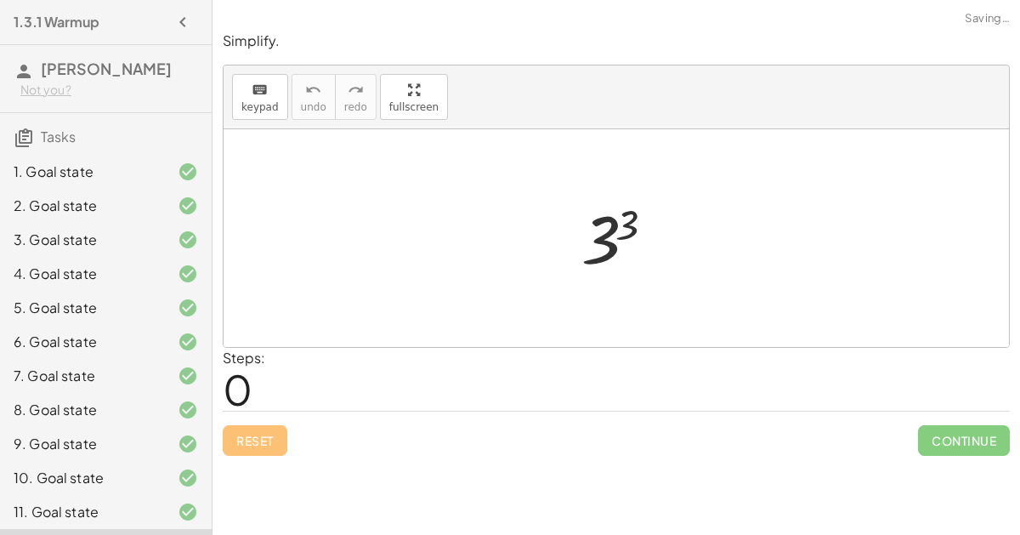
click at [619, 219] on div at bounding box center [623, 238] width 101 height 84
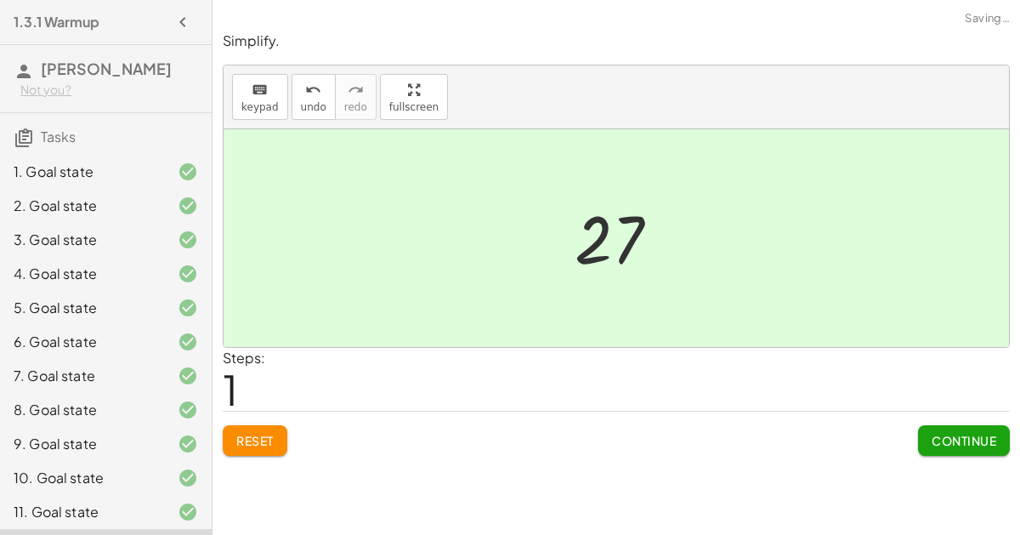
click at [953, 438] on span "Continue" at bounding box center [964, 440] width 65 height 15
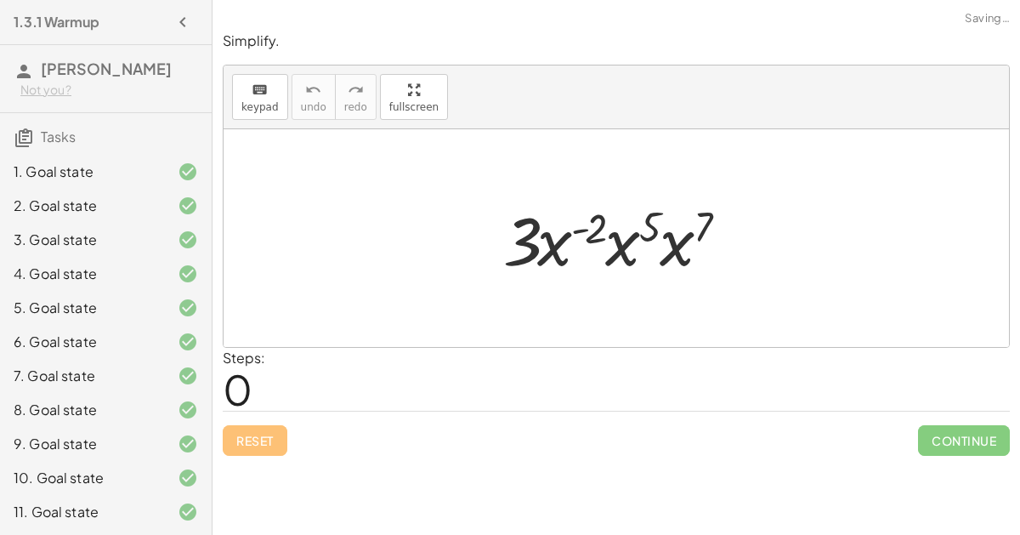
click at [593, 235] on div at bounding box center [624, 239] width 258 height 88
click at [640, 235] on div at bounding box center [624, 239] width 258 height 88
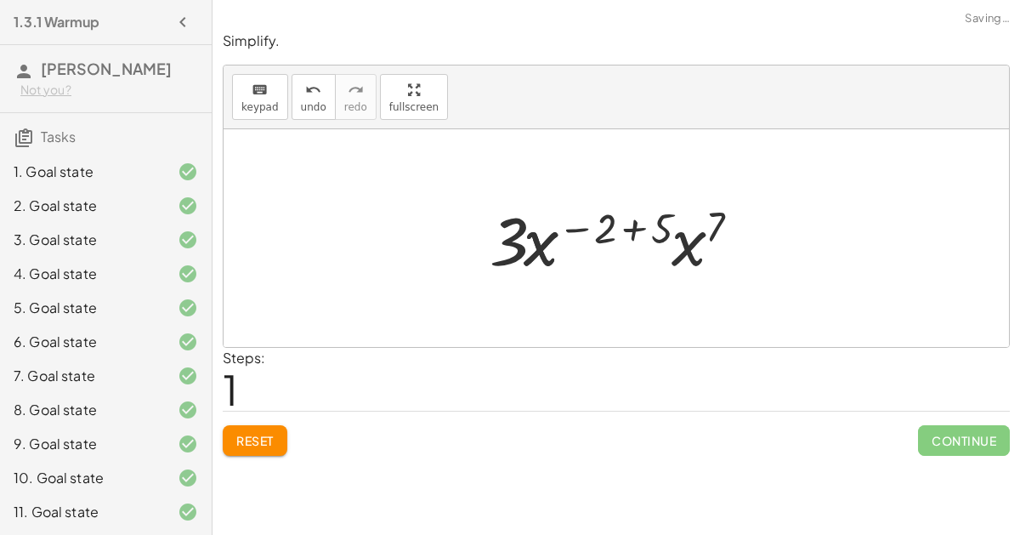
click at [669, 241] on div at bounding box center [622, 239] width 283 height 88
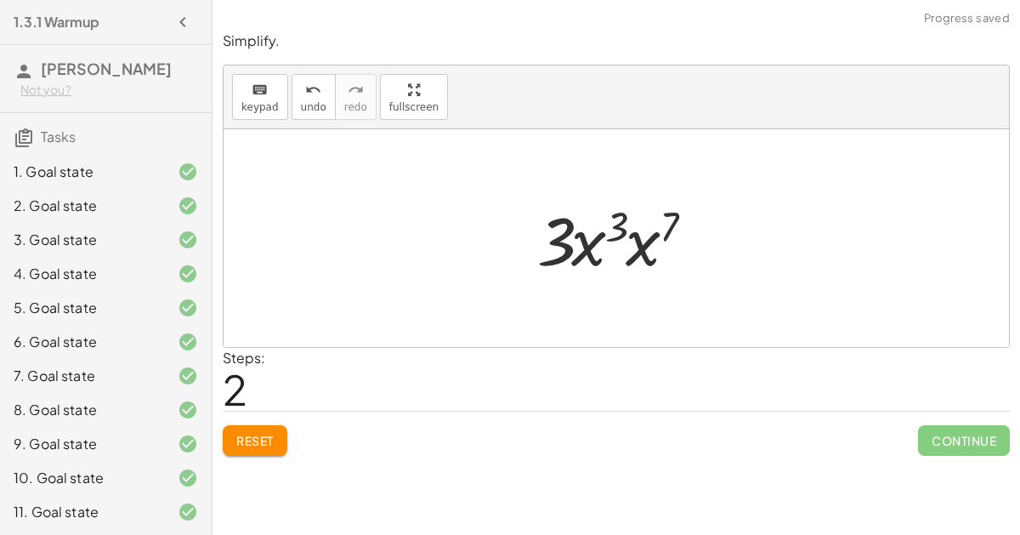
click at [618, 227] on div at bounding box center [624, 239] width 190 height 88
click at [642, 249] on div at bounding box center [624, 239] width 190 height 88
click at [649, 222] on div at bounding box center [623, 239] width 192 height 88
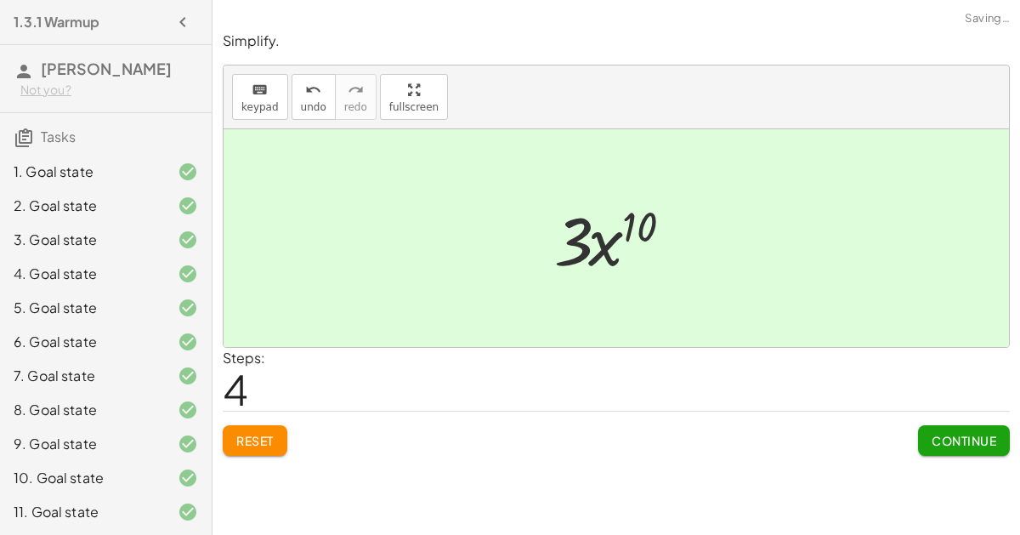
click at [976, 442] on span "Continue" at bounding box center [964, 440] width 65 height 15
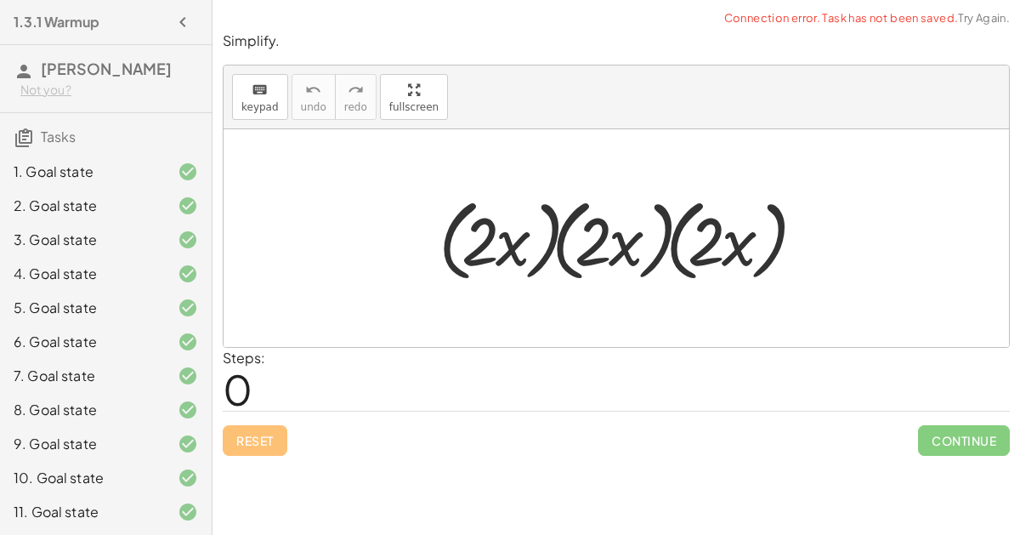
click at [523, 237] on div at bounding box center [623, 239] width 387 height 98
click at [651, 251] on div at bounding box center [623, 239] width 387 height 98
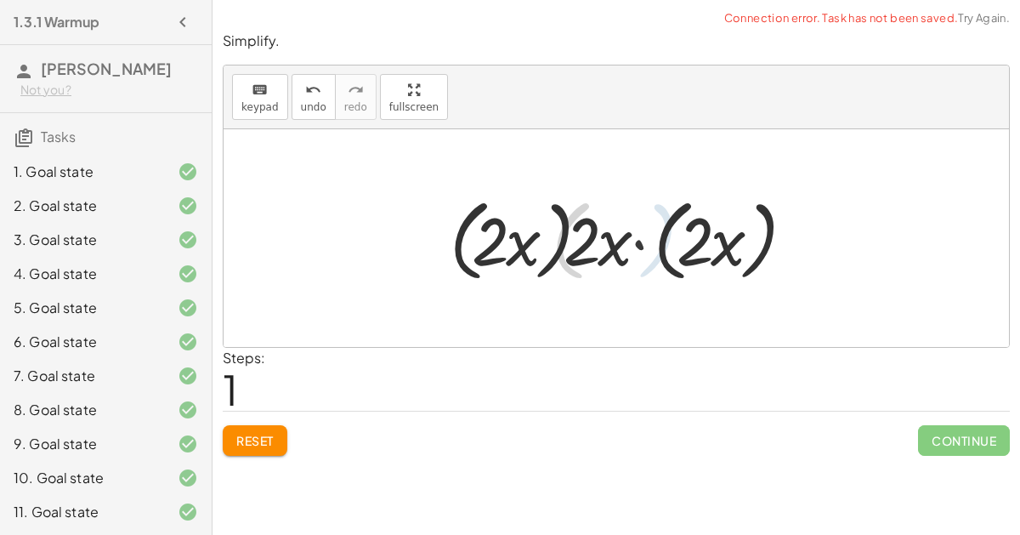
click at [695, 240] on div at bounding box center [623, 239] width 364 height 98
click at [741, 261] on div at bounding box center [623, 239] width 364 height 98
click at [654, 235] on div at bounding box center [623, 239] width 364 height 98
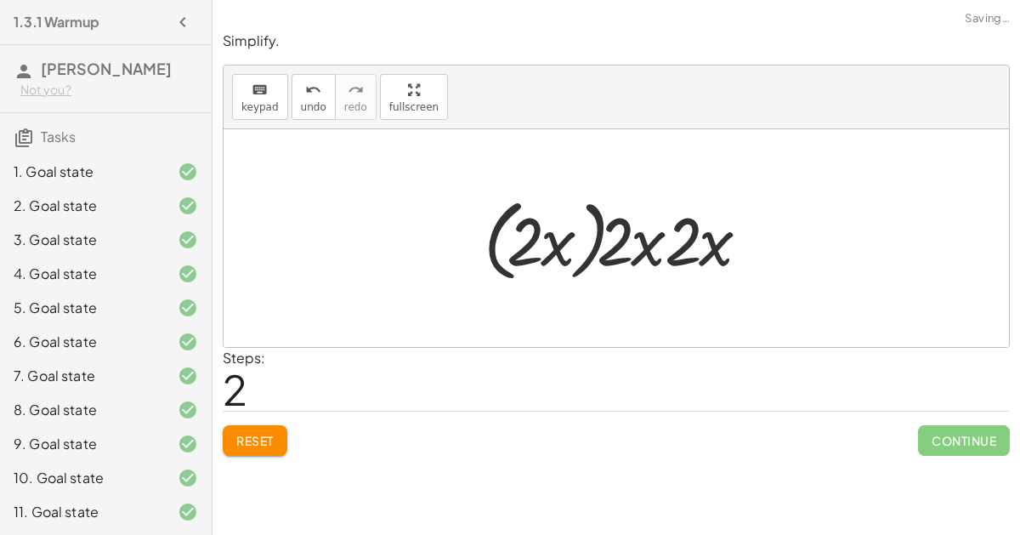
click at [590, 233] on div at bounding box center [623, 239] width 296 height 98
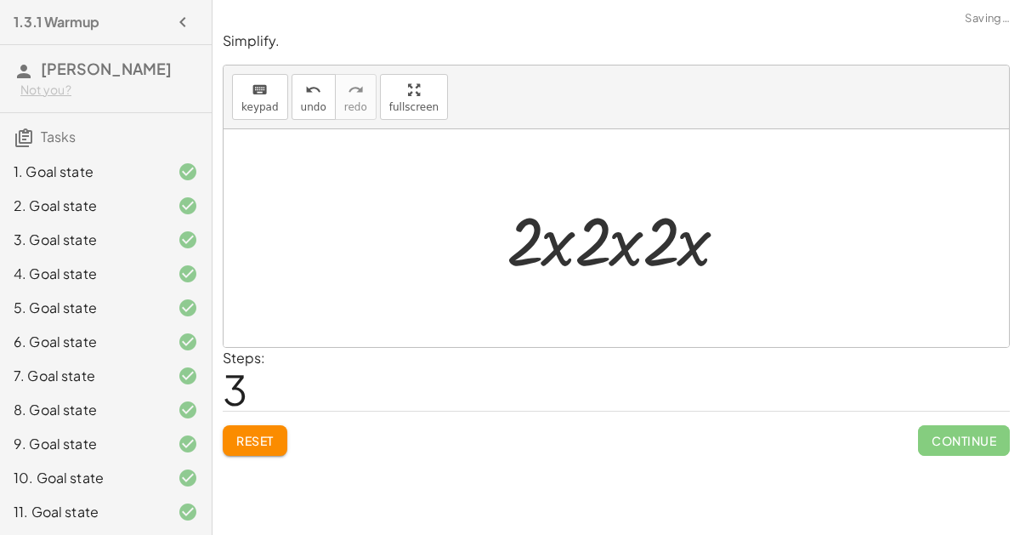
click at [604, 244] on div at bounding box center [623, 239] width 251 height 88
drag, startPoint x: 533, startPoint y: 239, endPoint x: 648, endPoint y: 238, distance: 115.6
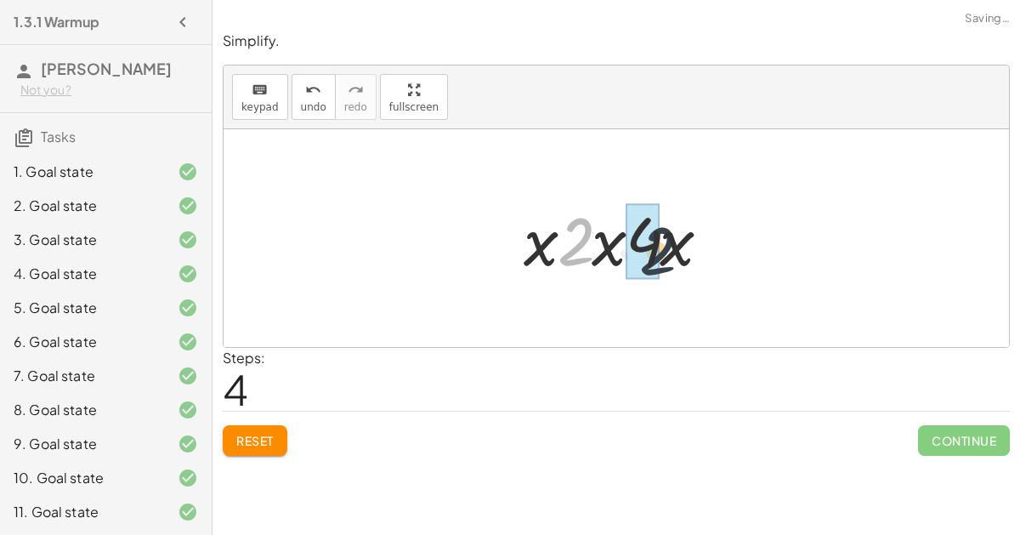
drag, startPoint x: 578, startPoint y: 233, endPoint x: 660, endPoint y: 241, distance: 82.9
click at [660, 241] on div at bounding box center [623, 239] width 217 height 88
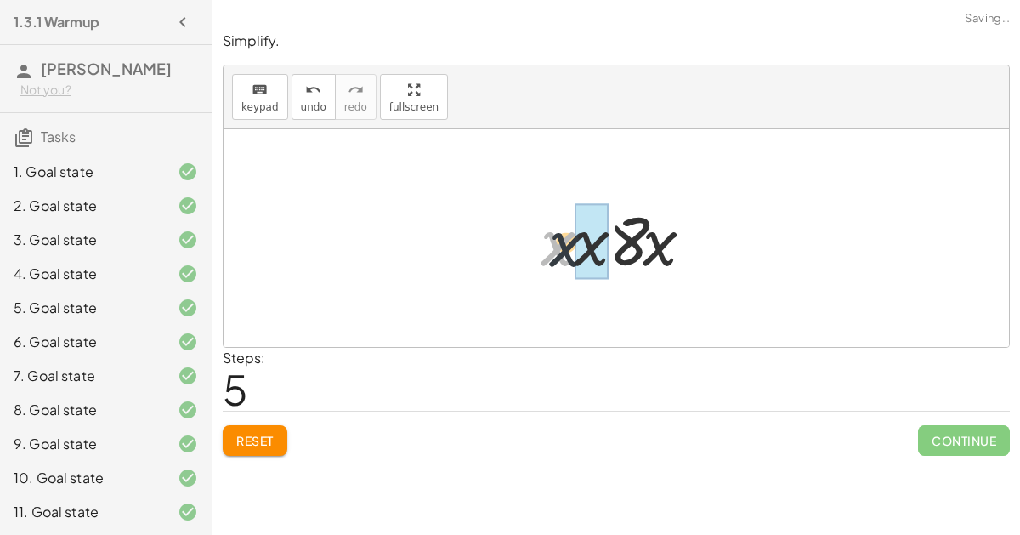
drag, startPoint x: 558, startPoint y: 233, endPoint x: 580, endPoint y: 235, distance: 22.2
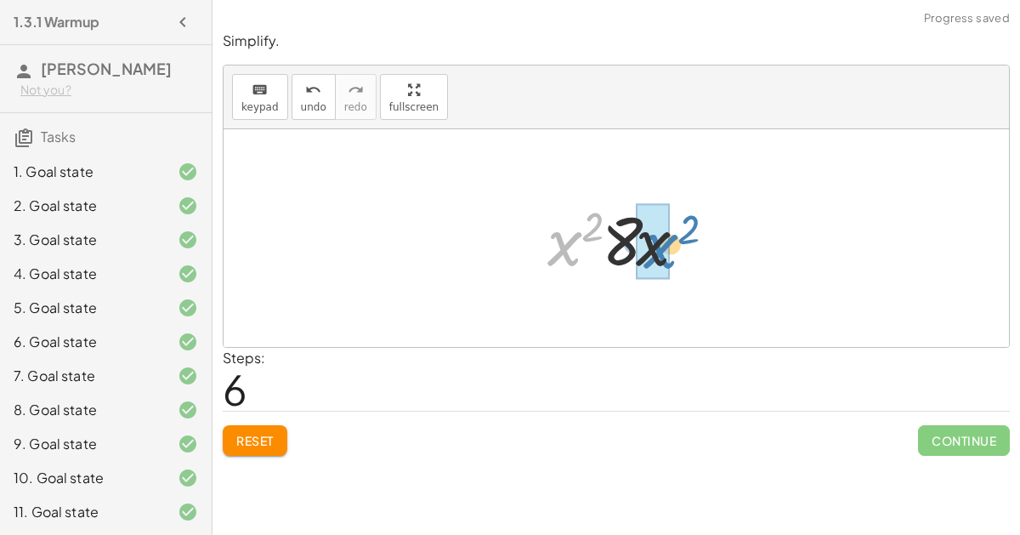
drag, startPoint x: 569, startPoint y: 241, endPoint x: 662, endPoint y: 244, distance: 93.5
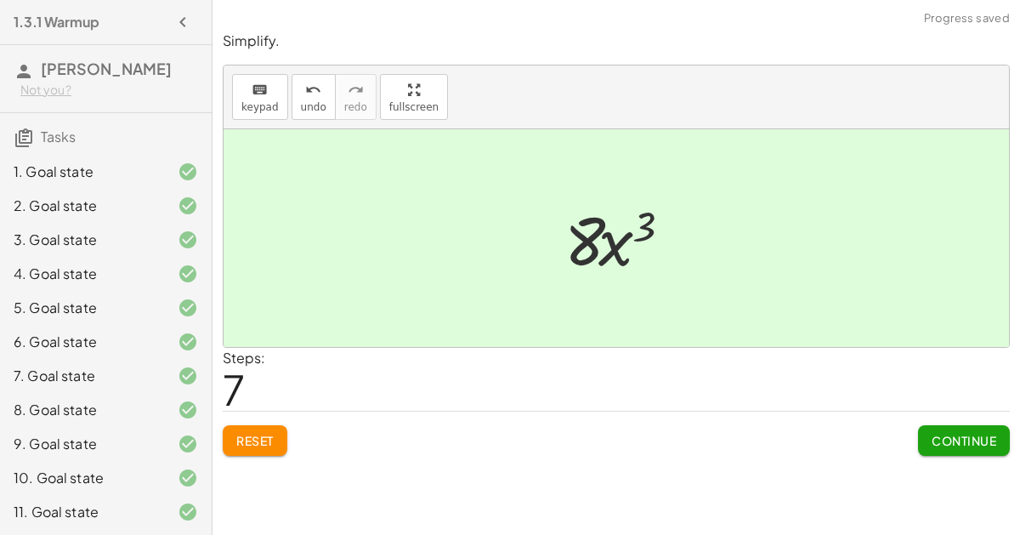
click at [1000, 441] on button "Continue" at bounding box center [964, 440] width 92 height 31
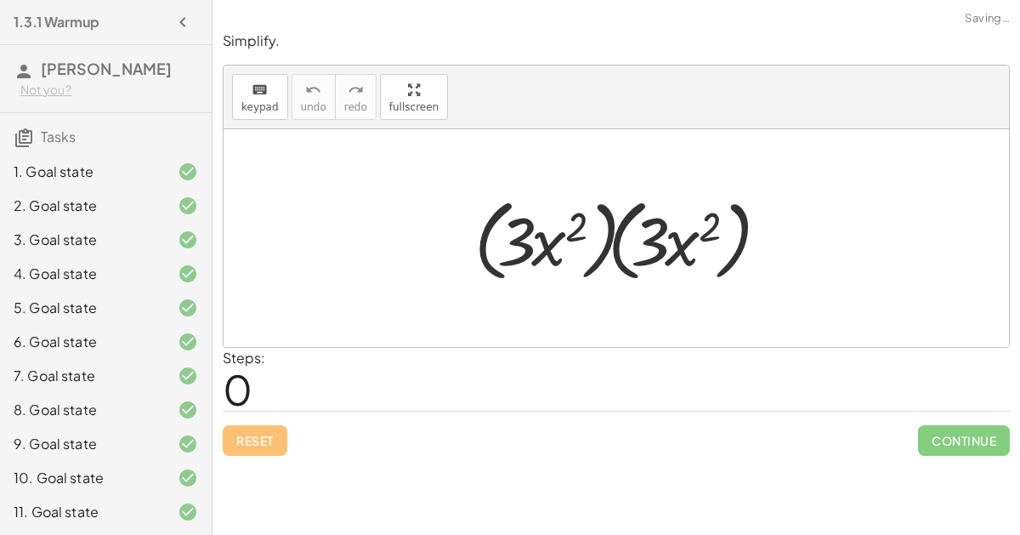
click at [615, 244] on div at bounding box center [623, 239] width 314 height 98
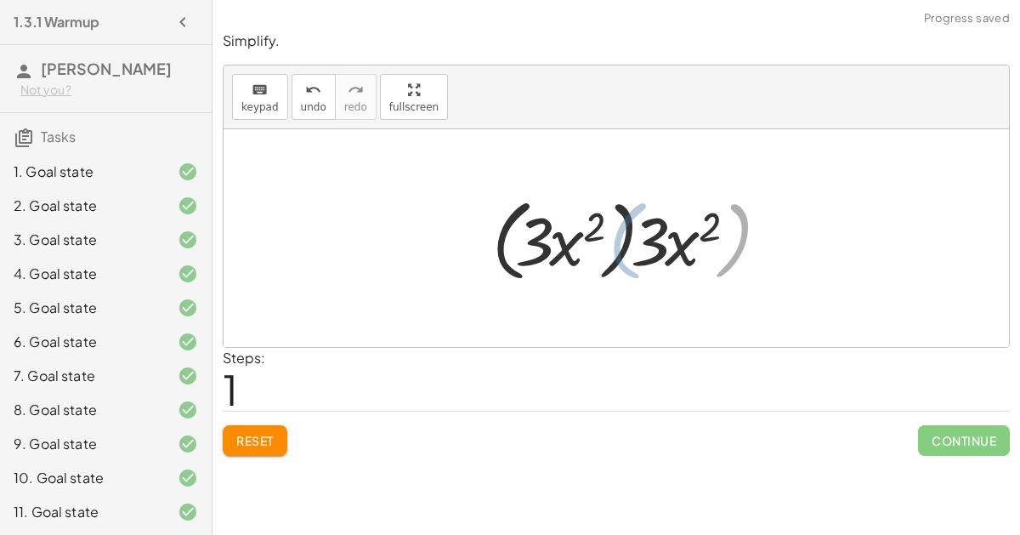
click at [597, 243] on div at bounding box center [623, 239] width 269 height 98
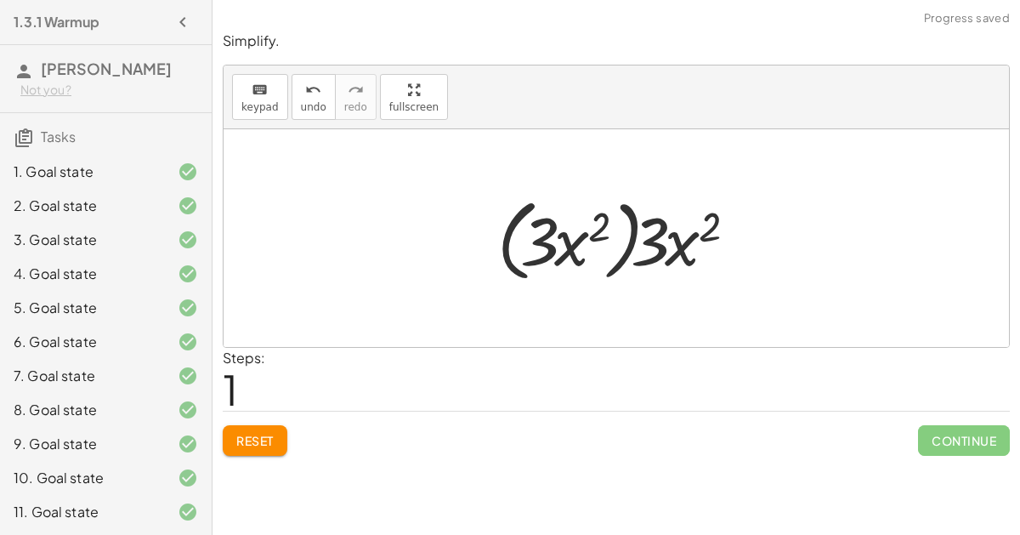
click at [630, 254] on div at bounding box center [623, 239] width 269 height 98
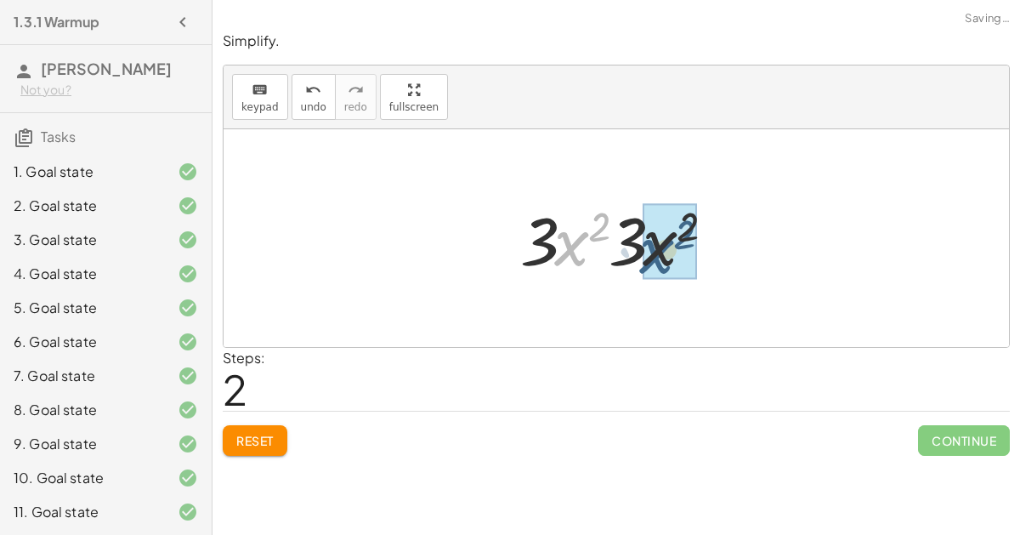
drag, startPoint x: 574, startPoint y: 243, endPoint x: 660, endPoint y: 250, distance: 87.0
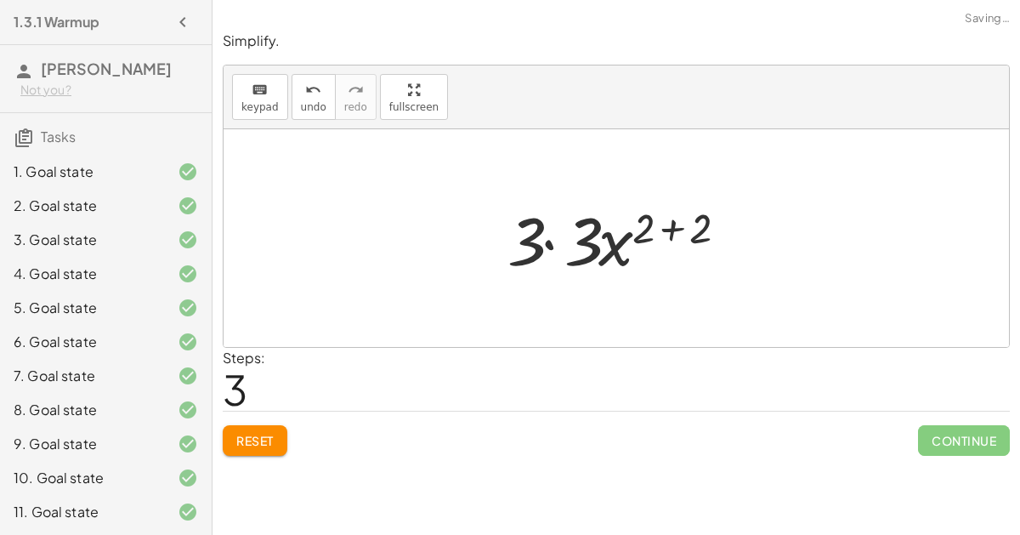
click at [558, 245] on div at bounding box center [623, 239] width 249 height 88
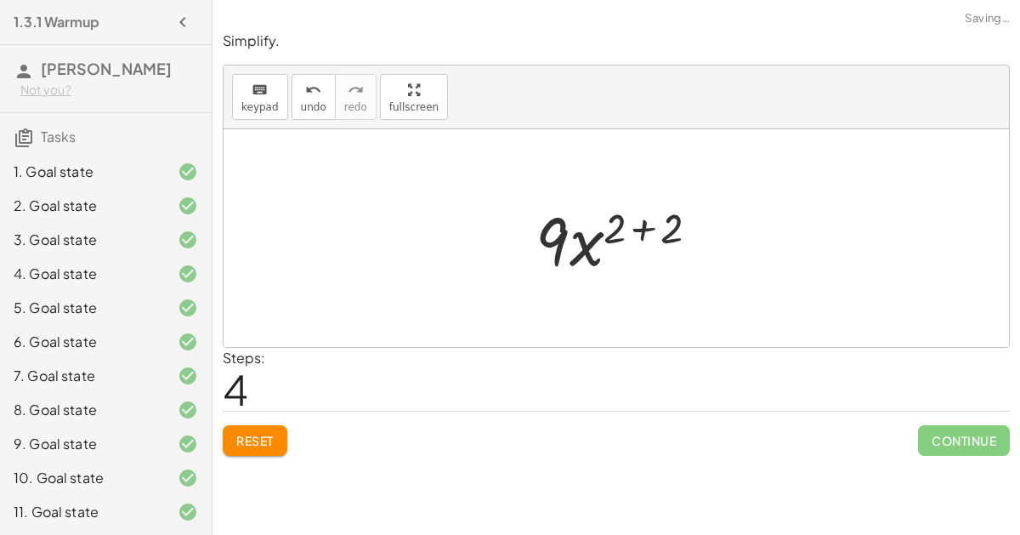
click at [645, 227] on div at bounding box center [623, 239] width 192 height 88
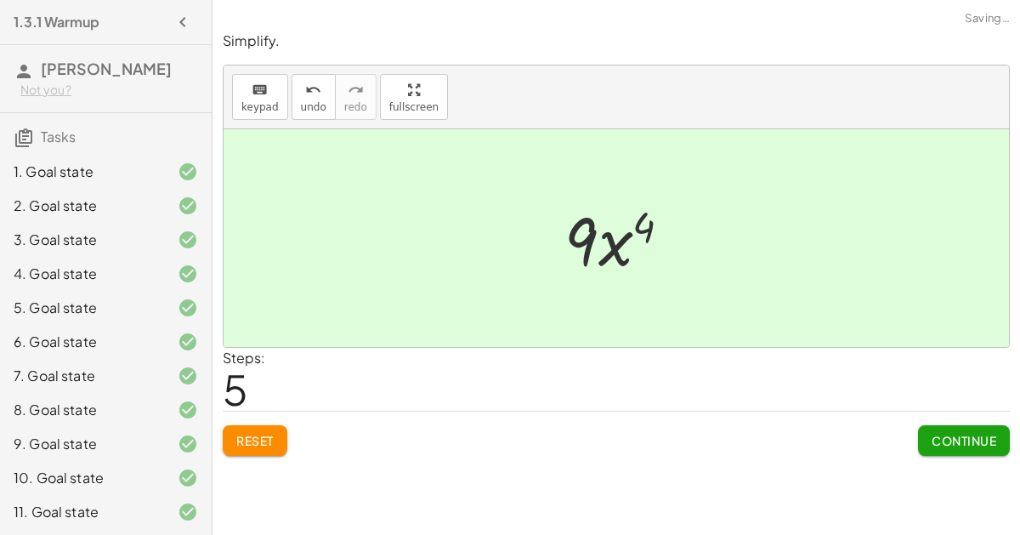
click at [947, 433] on span "Continue" at bounding box center [964, 440] width 65 height 15
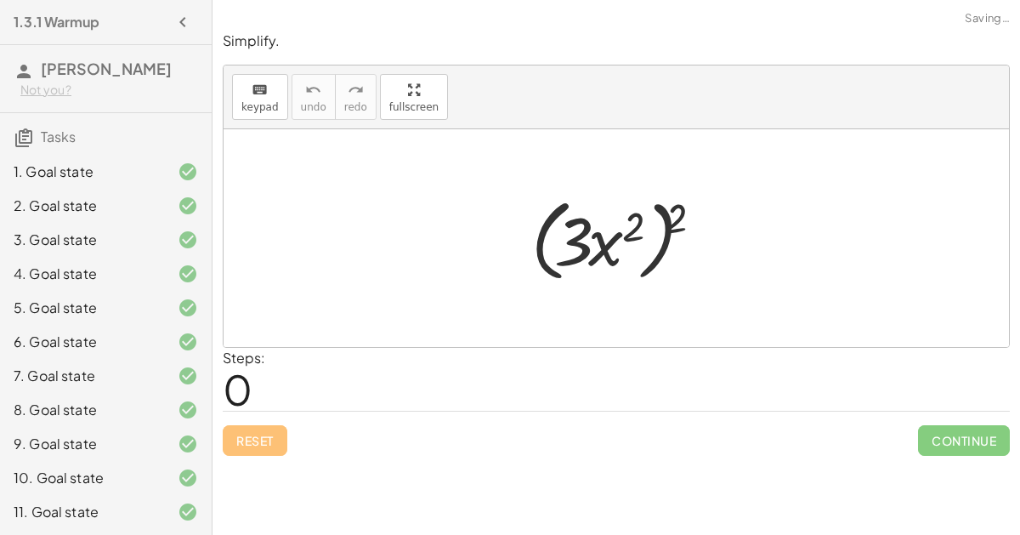
click at [620, 246] on div at bounding box center [623, 239] width 201 height 98
click at [672, 209] on div at bounding box center [623, 239] width 201 height 98
drag, startPoint x: 667, startPoint y: 216, endPoint x: 613, endPoint y: 228, distance: 55.7
click at [613, 228] on div at bounding box center [623, 239] width 201 height 98
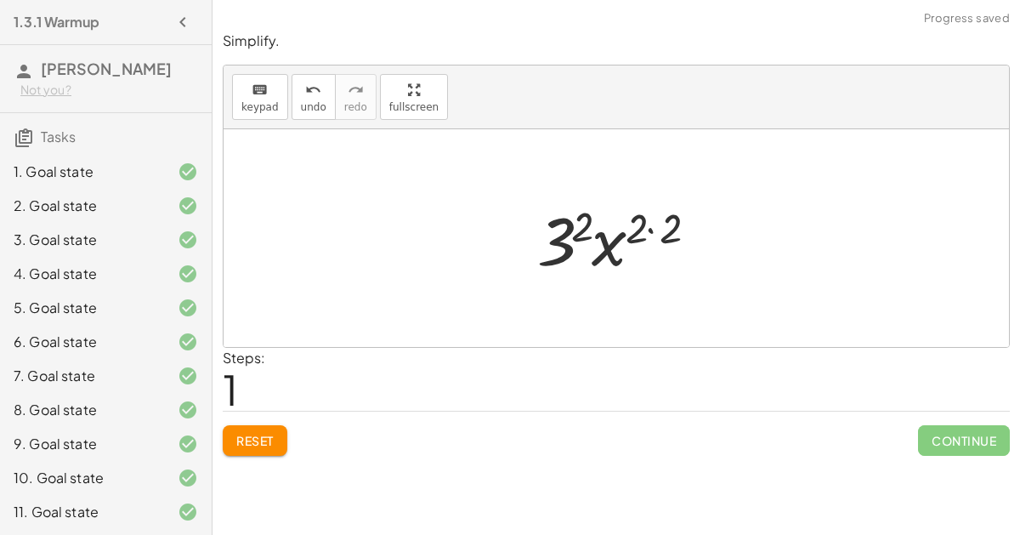
click at [589, 229] on div at bounding box center [624, 239] width 190 height 88
click at [627, 224] on div at bounding box center [623, 239] width 169 height 88
click at [634, 235] on div at bounding box center [623, 239] width 169 height 88
click at [643, 229] on div at bounding box center [623, 239] width 169 height 88
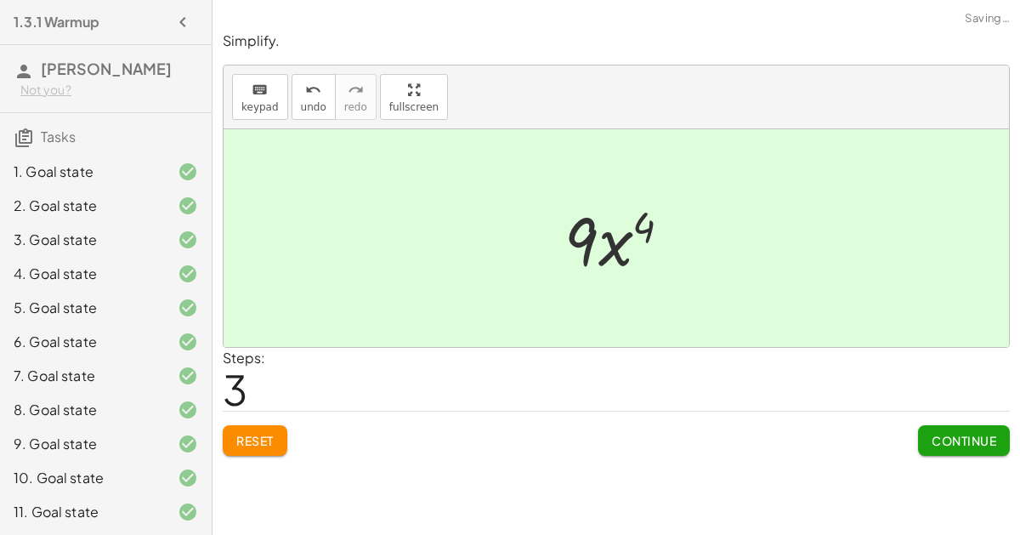
click at [947, 416] on div "Continue" at bounding box center [964, 433] width 92 height 44
click at [948, 417] on div "Continue" at bounding box center [964, 433] width 92 height 44
click at [952, 438] on span "Continue" at bounding box center [964, 440] width 65 height 15
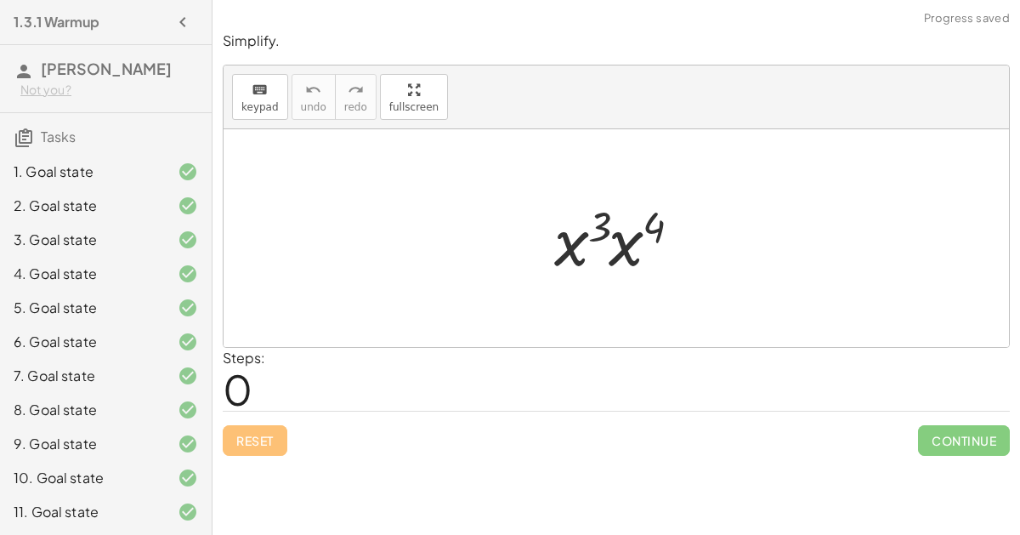
click at [621, 243] on div at bounding box center [624, 239] width 156 height 88
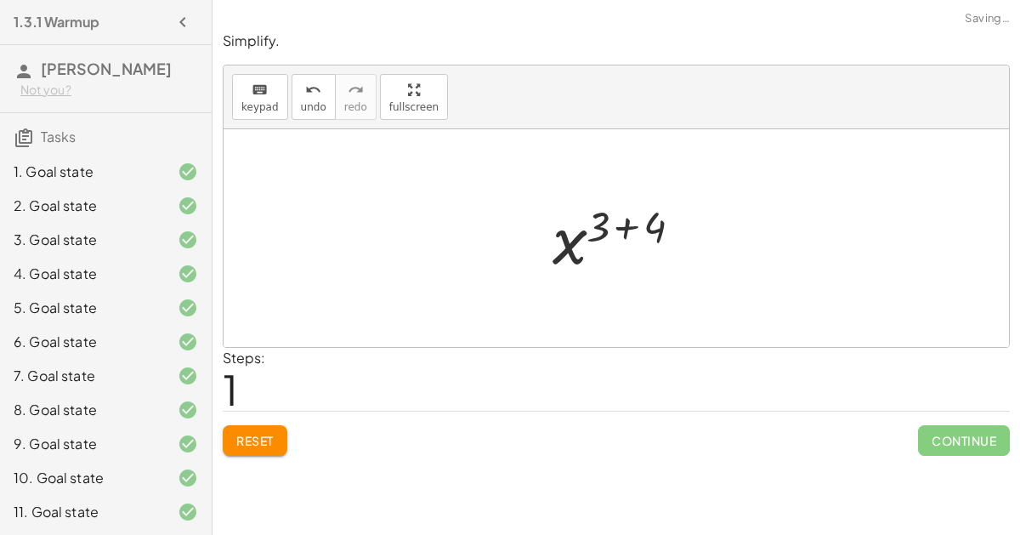
click at [628, 225] on div at bounding box center [623, 238] width 158 height 84
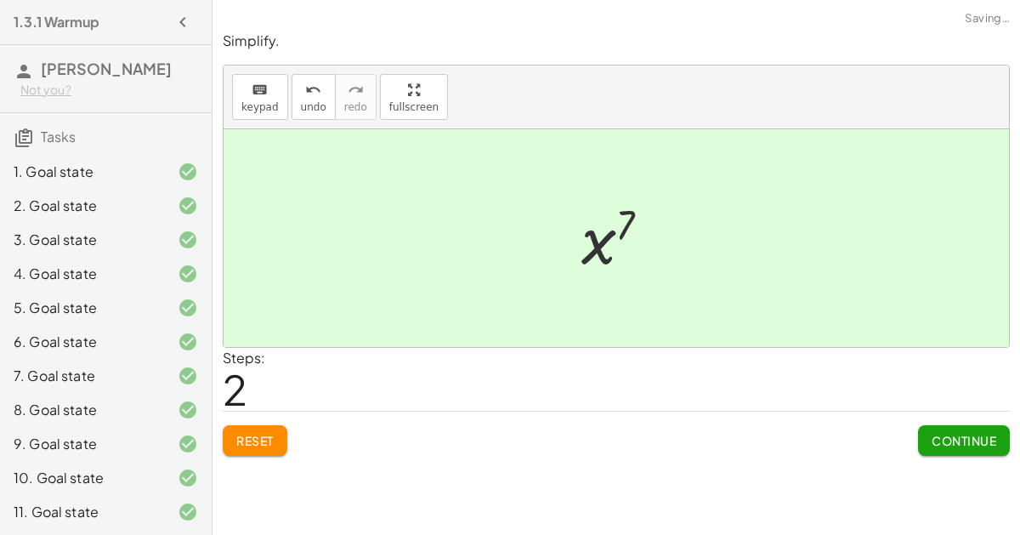
click at [944, 433] on span "Continue" at bounding box center [964, 440] width 65 height 15
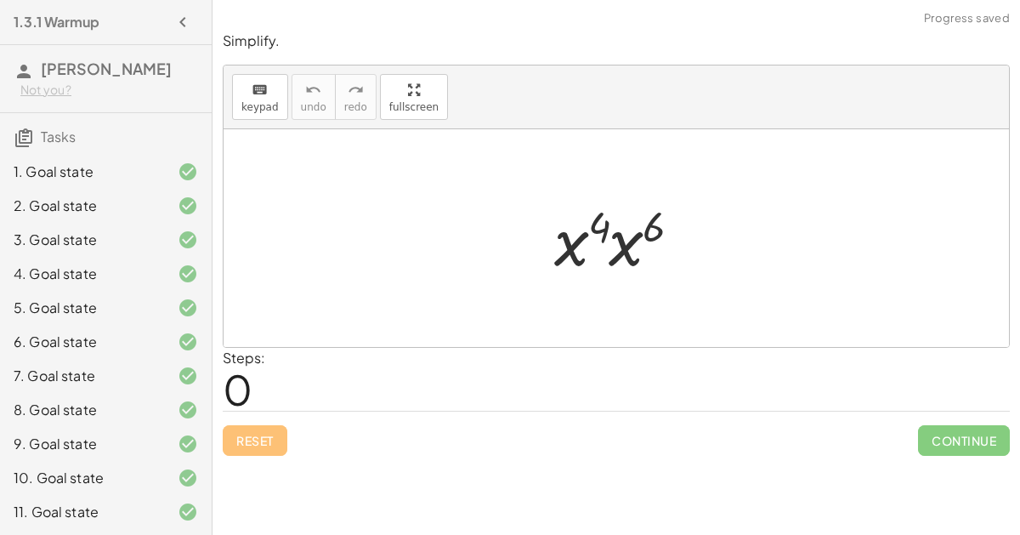
click at [683, 295] on div at bounding box center [616, 238] width 785 height 218
click at [606, 220] on div at bounding box center [624, 239] width 156 height 88
click at [619, 244] on div at bounding box center [624, 239] width 156 height 88
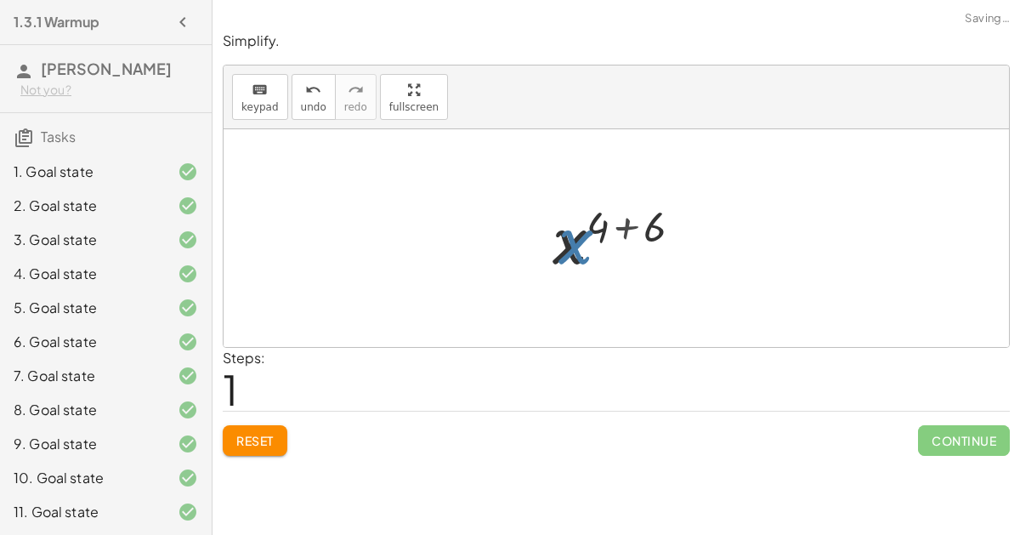
click at [609, 222] on div at bounding box center [623, 238] width 158 height 84
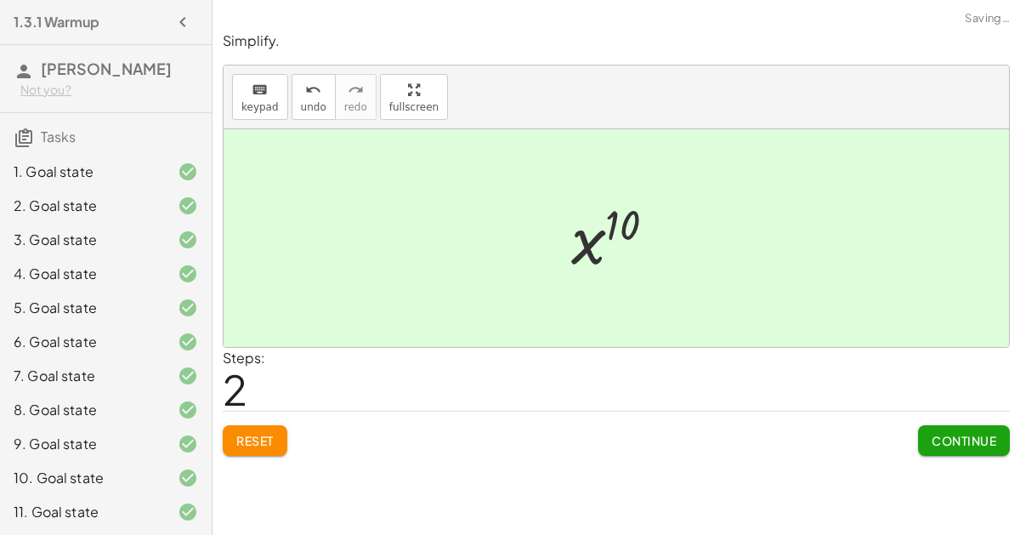
click at [978, 439] on span "Continue" at bounding box center [964, 440] width 65 height 15
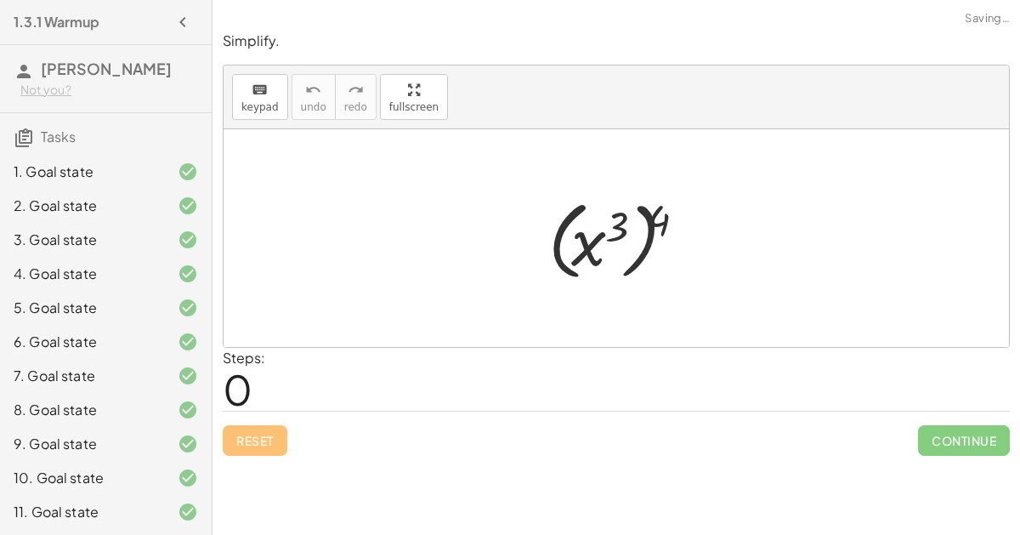
click at [607, 234] on div at bounding box center [623, 238] width 167 height 94
drag, startPoint x: 656, startPoint y: 221, endPoint x: 614, endPoint y: 212, distance: 42.5
click at [614, 212] on div at bounding box center [623, 238] width 167 height 94
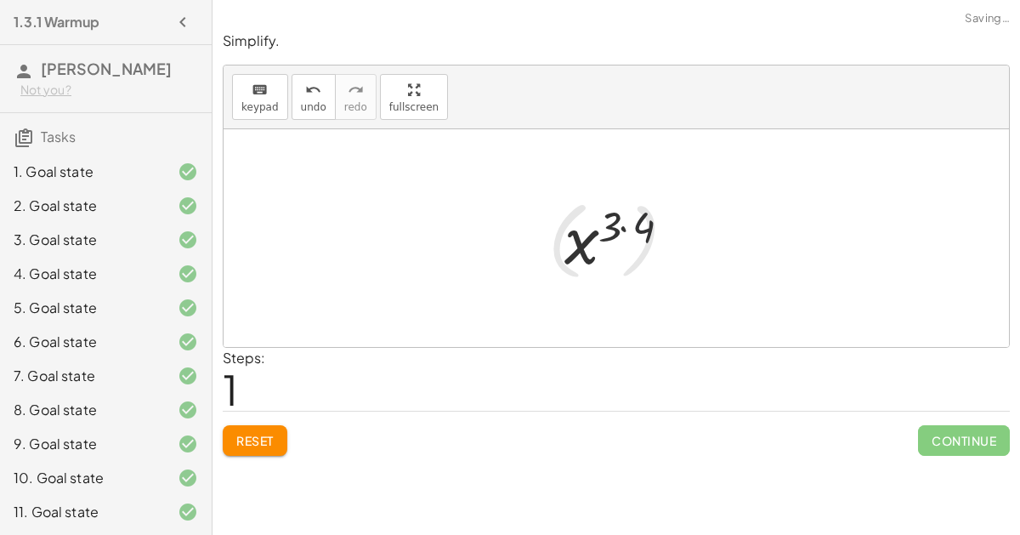
click at [626, 222] on div at bounding box center [623, 238] width 135 height 84
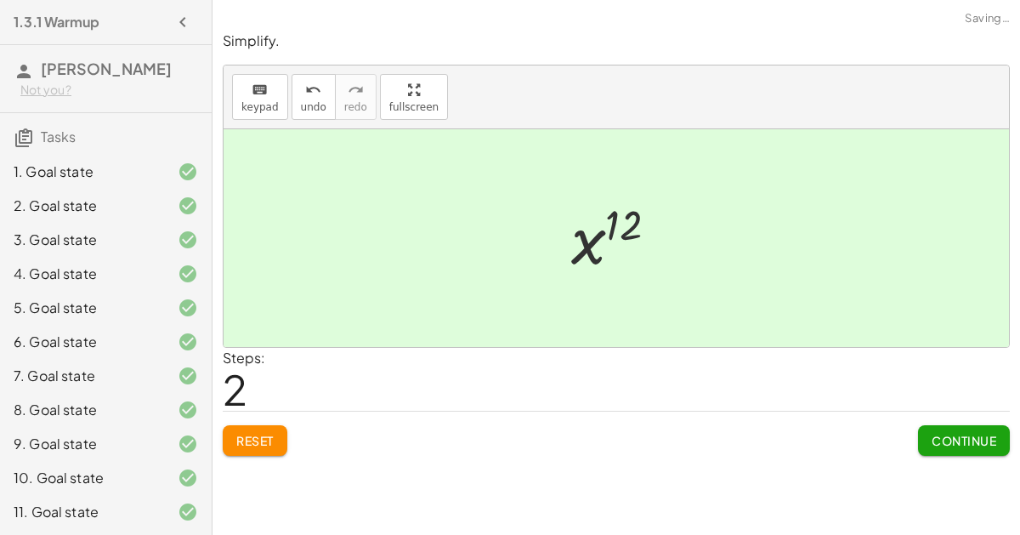
click at [977, 428] on button "Continue" at bounding box center [964, 440] width 92 height 31
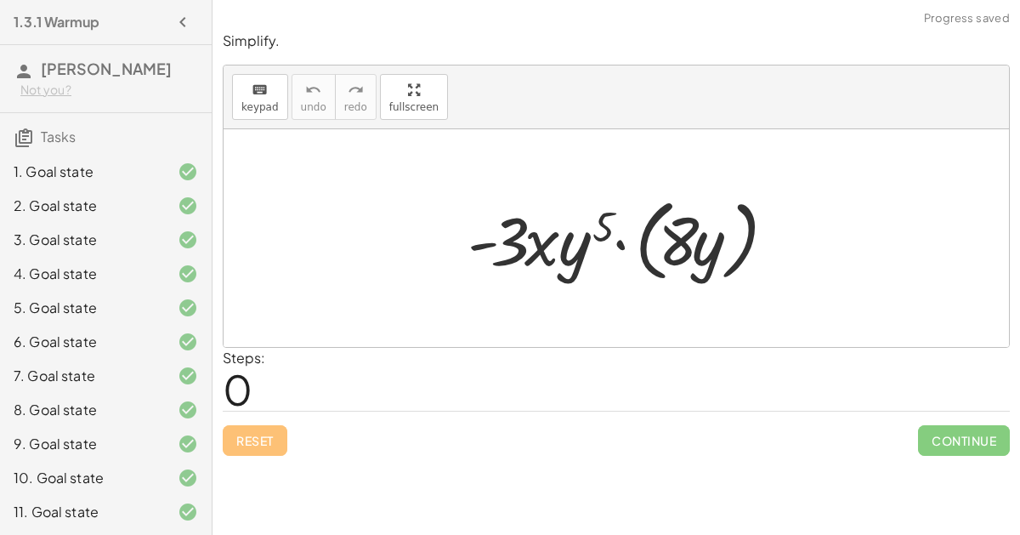
click at [614, 248] on div at bounding box center [623, 239] width 328 height 98
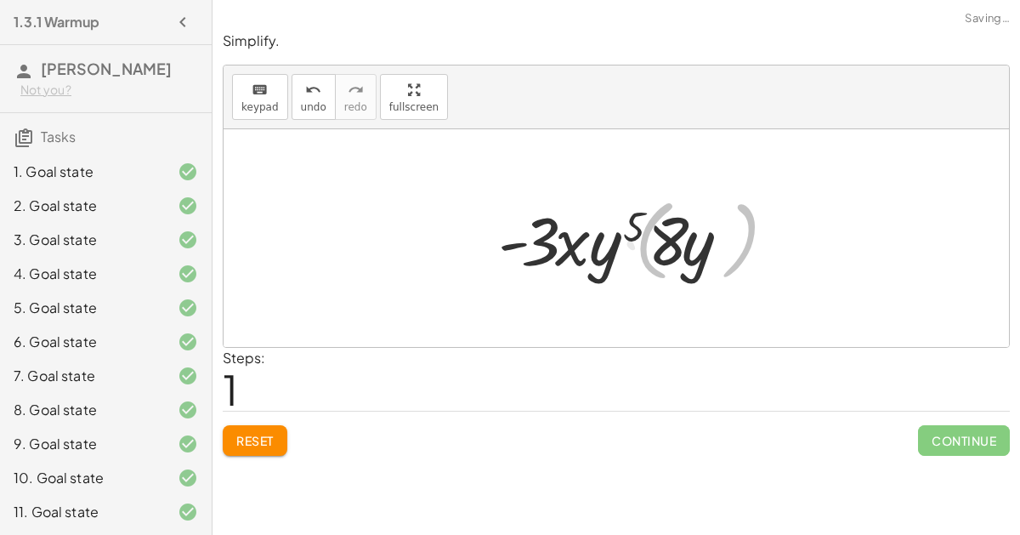
click at [677, 246] on div at bounding box center [623, 239] width 260 height 88
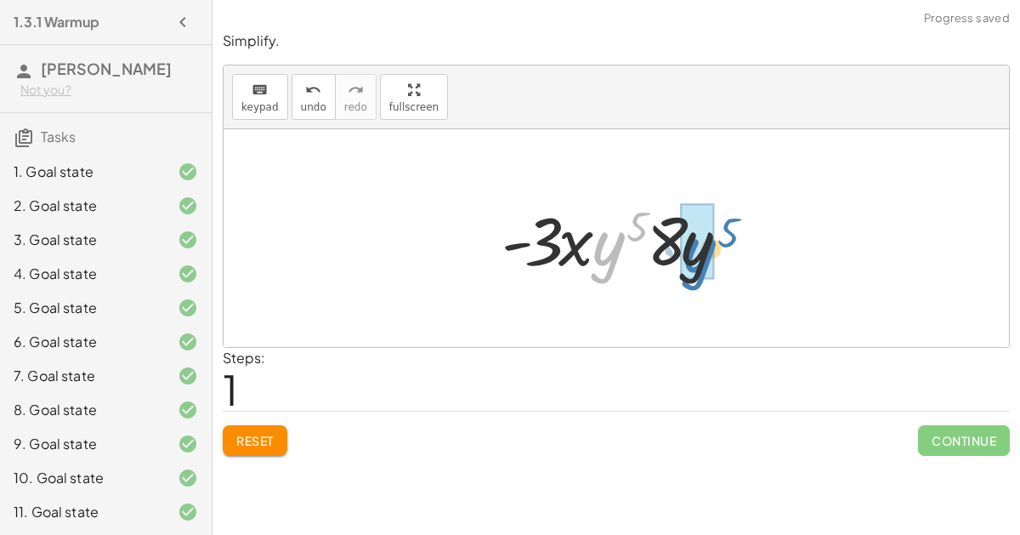
drag, startPoint x: 605, startPoint y: 255, endPoint x: 694, endPoint y: 261, distance: 89.4
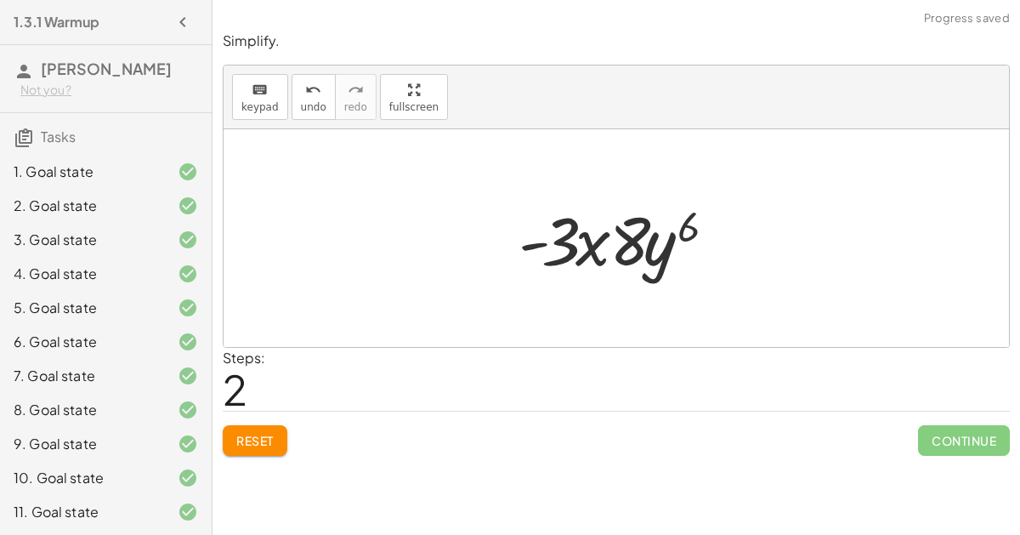
click at [555, 241] on div at bounding box center [623, 239] width 226 height 88
click at [273, 442] on span "Reset" at bounding box center [254, 440] width 37 height 15
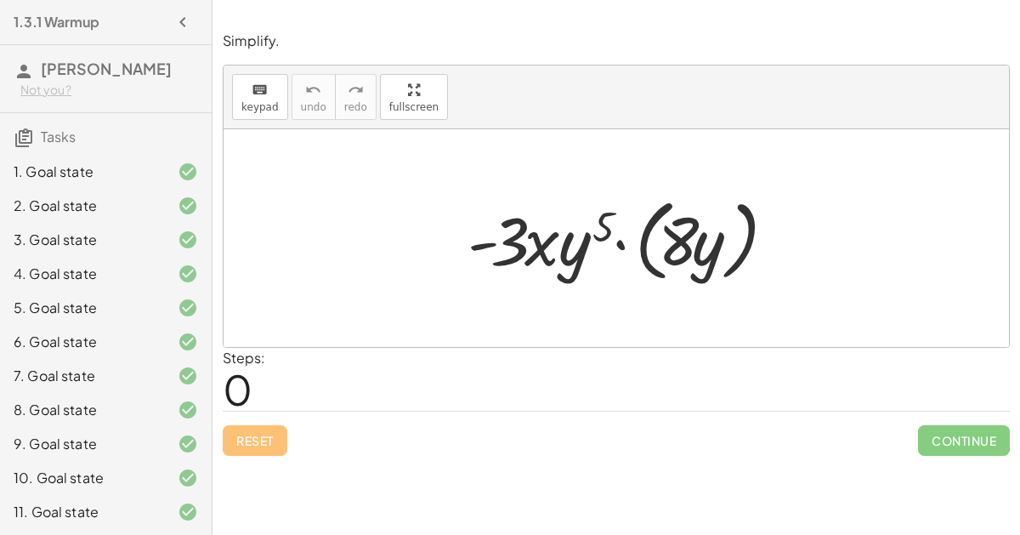
click at [625, 242] on div at bounding box center [623, 239] width 328 height 98
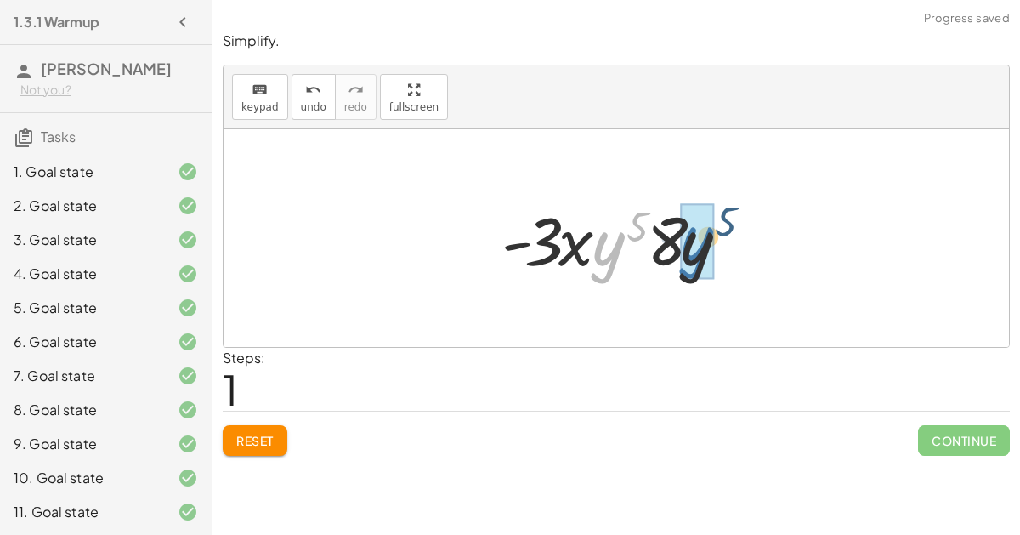
drag, startPoint x: 597, startPoint y: 256, endPoint x: 688, endPoint y: 250, distance: 90.3
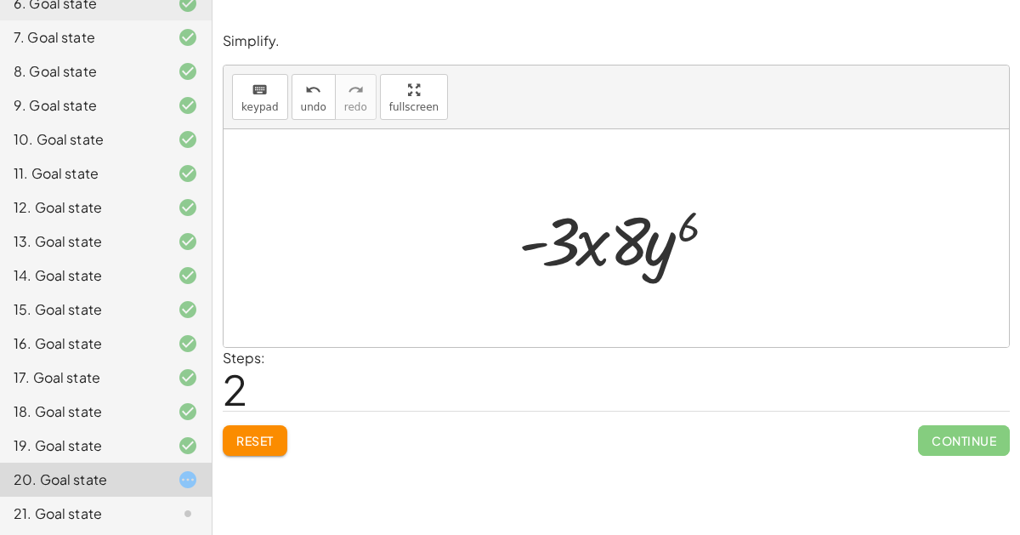
scroll to position [339, 0]
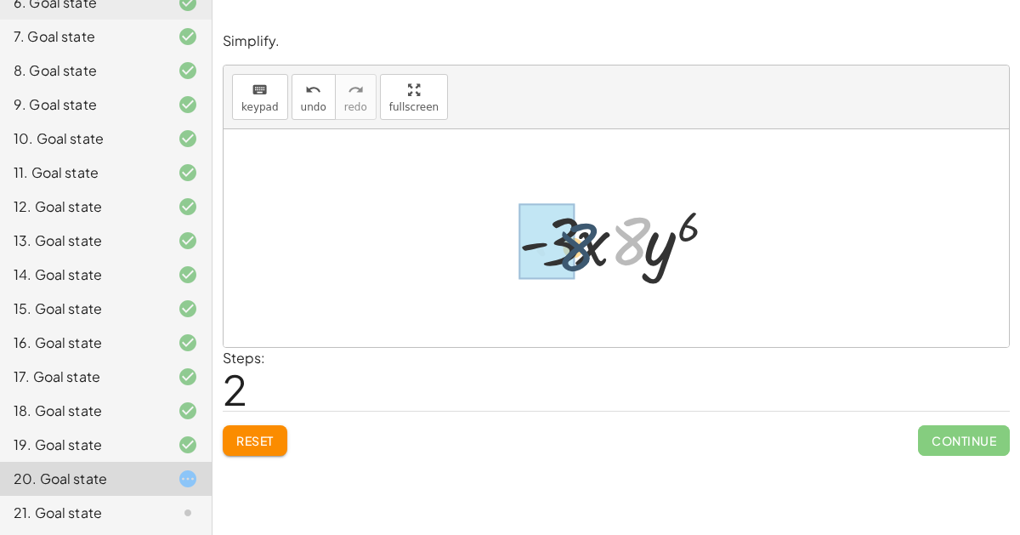
drag, startPoint x: 618, startPoint y: 229, endPoint x: 556, endPoint y: 236, distance: 62.5
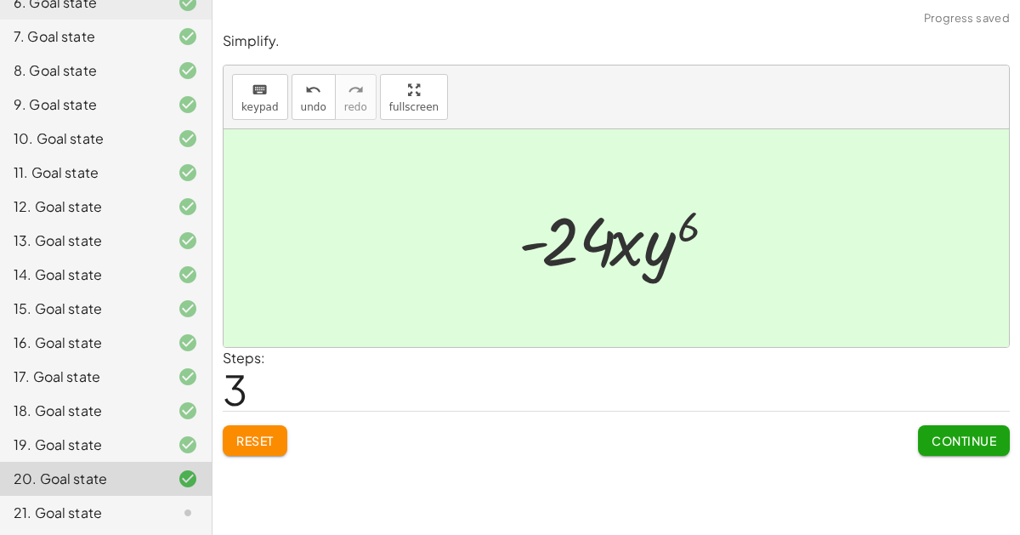
click at [956, 438] on span "Continue" at bounding box center [964, 440] width 65 height 15
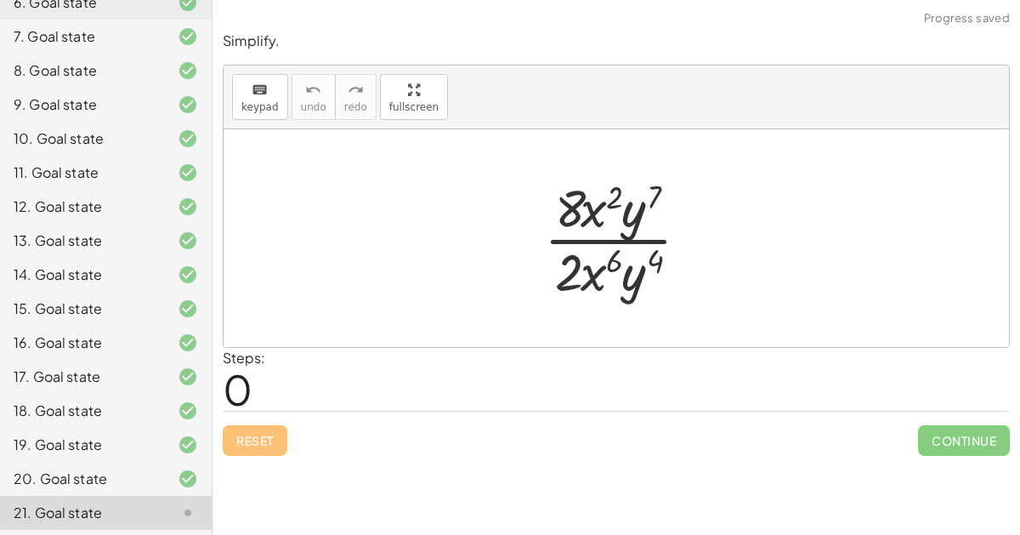
click at [597, 237] on div at bounding box center [623, 238] width 176 height 131
click at [638, 201] on div at bounding box center [623, 238] width 176 height 131
click at [637, 205] on div at bounding box center [623, 238] width 176 height 131
drag, startPoint x: 589, startPoint y: 264, endPoint x: 587, endPoint y: 206, distance: 58.7
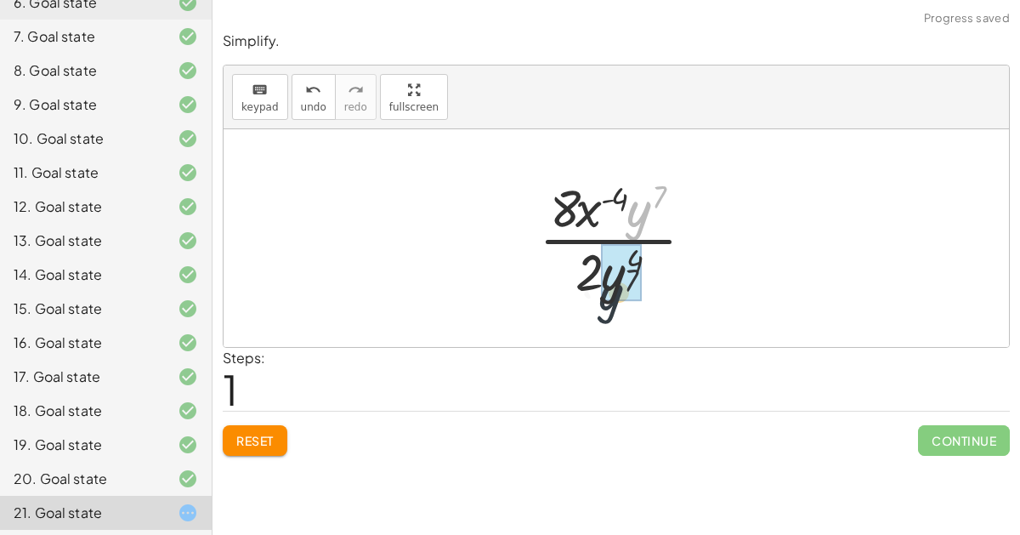
drag, startPoint x: 634, startPoint y: 213, endPoint x: 603, endPoint y: 300, distance: 91.9
click at [603, 300] on div at bounding box center [623, 238] width 186 height 131
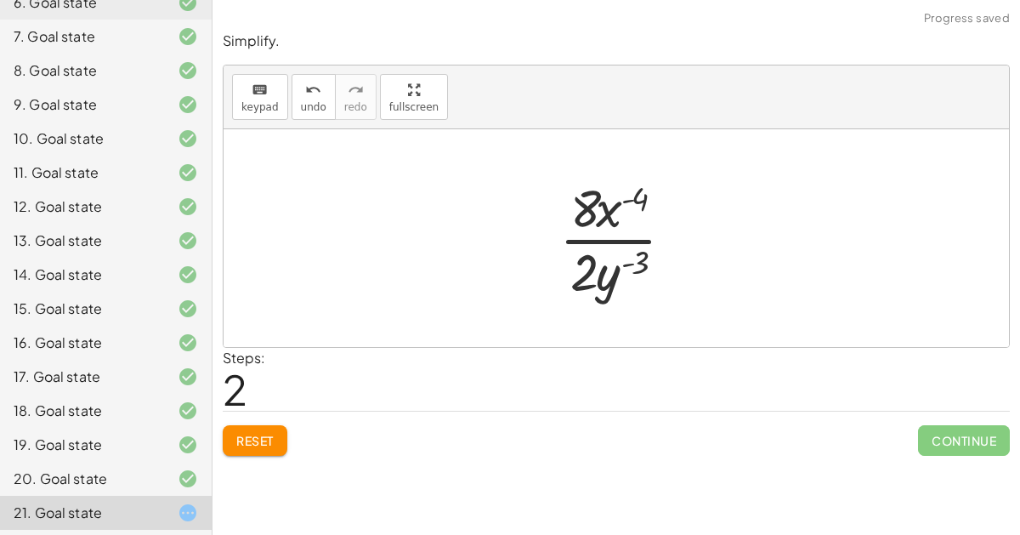
click at [272, 441] on span "Reset" at bounding box center [254, 440] width 37 height 15
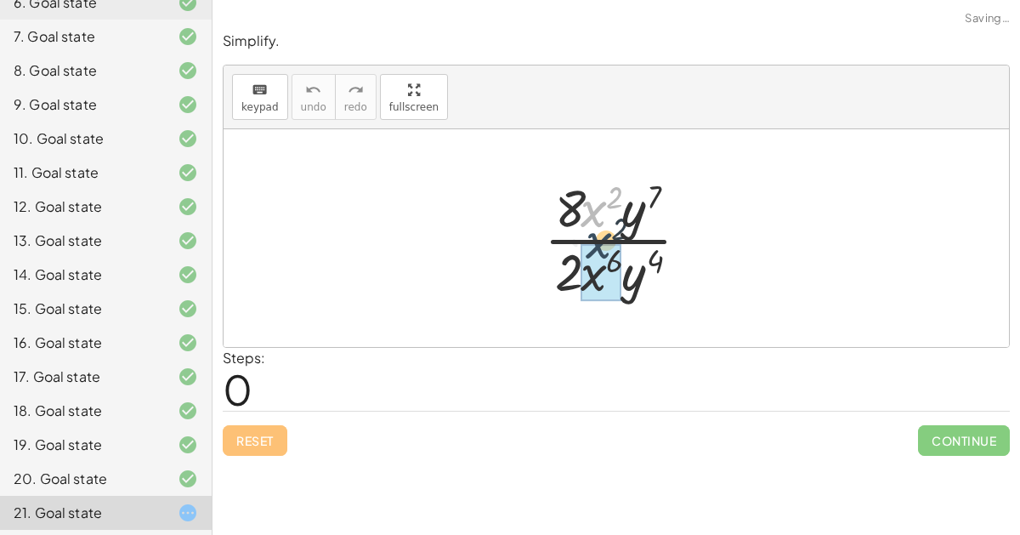
drag, startPoint x: 592, startPoint y: 218, endPoint x: 599, endPoint y: 258, distance: 40.5
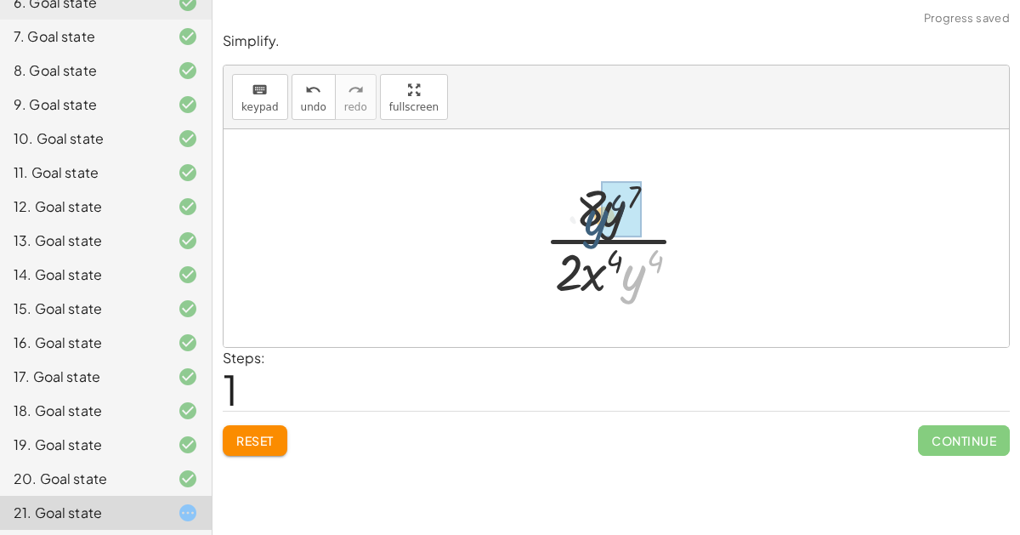
drag, startPoint x: 641, startPoint y: 269, endPoint x: 603, endPoint y: 212, distance: 68.6
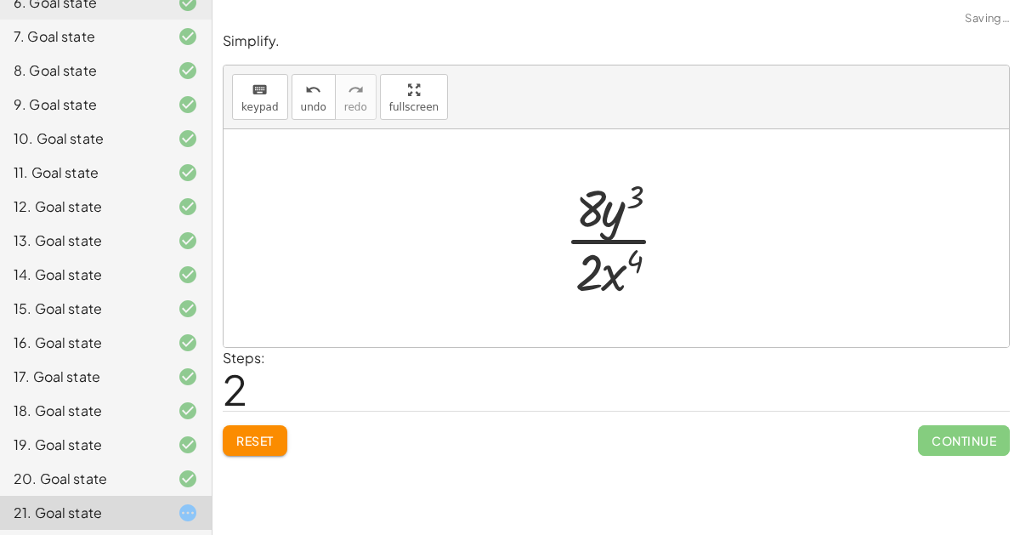
click at [588, 199] on div at bounding box center [623, 238] width 135 height 131
drag, startPoint x: 591, startPoint y: 222, endPoint x: 597, endPoint y: 258, distance: 37.2
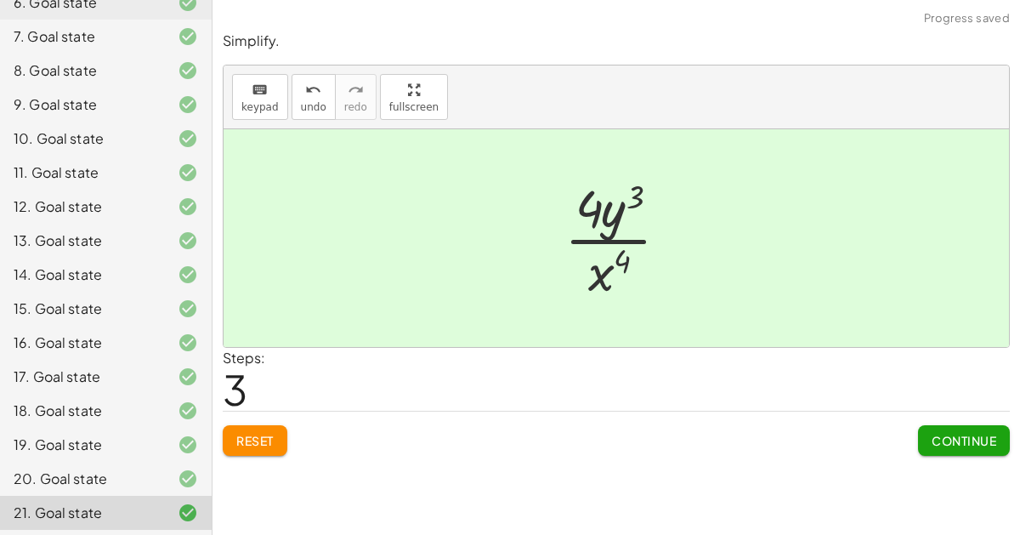
click at [615, 207] on div at bounding box center [623, 238] width 135 height 131
click at [961, 425] on button "Continue" at bounding box center [964, 440] width 92 height 31
